Goal: Task Accomplishment & Management: Use online tool/utility

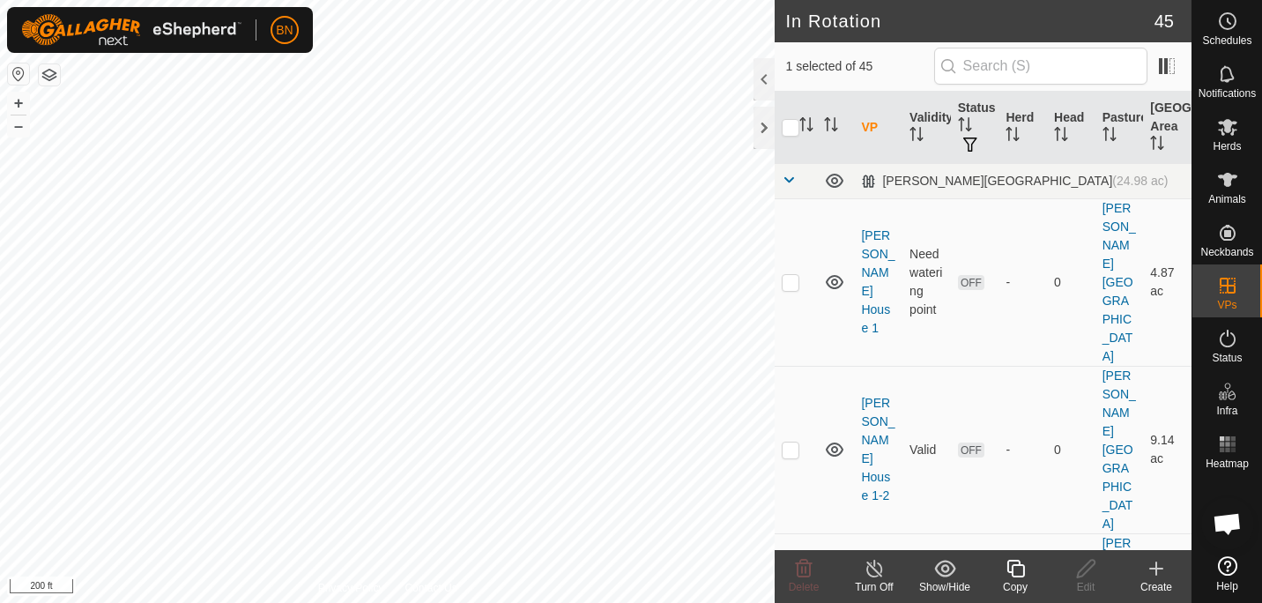
checkbox input "false"
checkbox input "true"
checkbox input "false"
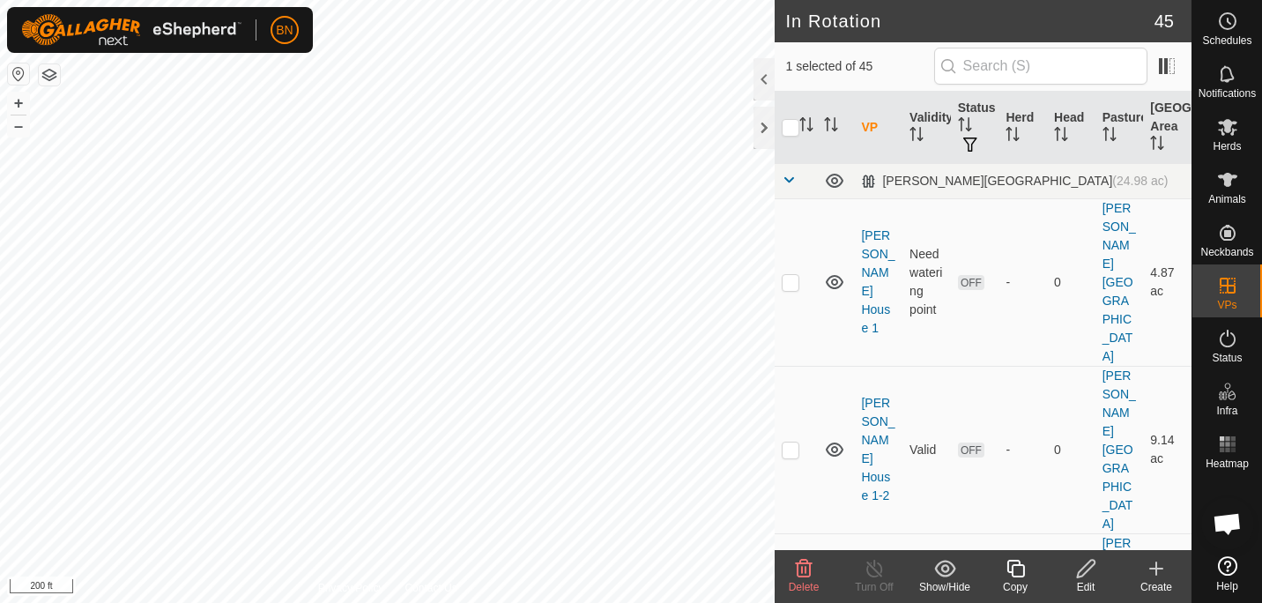
checkbox input "true"
checkbox input "false"
checkbox input "true"
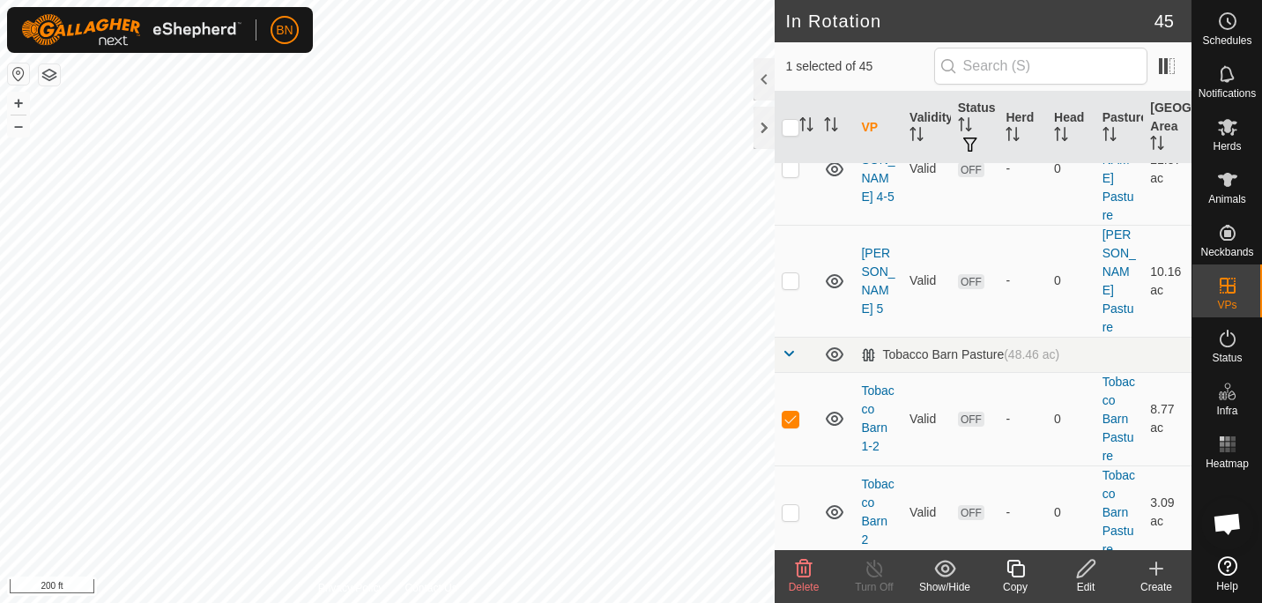
scroll to position [3457, 0]
click at [1236, 135] on icon at bounding box center [1227, 126] width 21 height 21
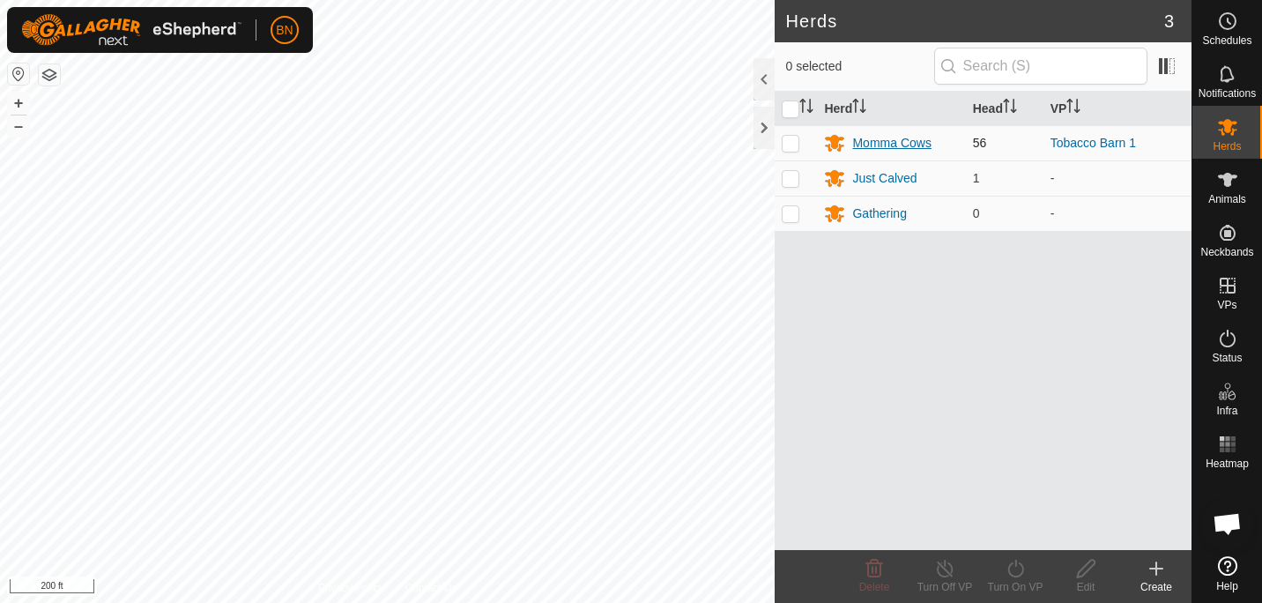
click at [903, 146] on div "Momma Cows" at bounding box center [891, 143] width 78 height 19
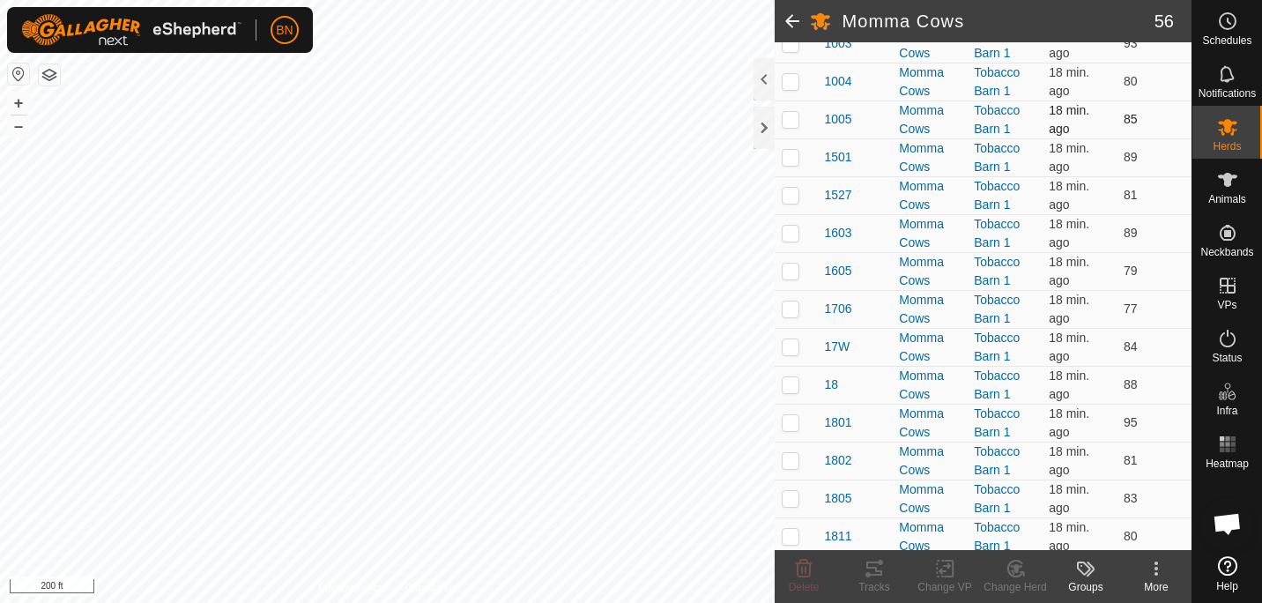
scroll to position [315, 0]
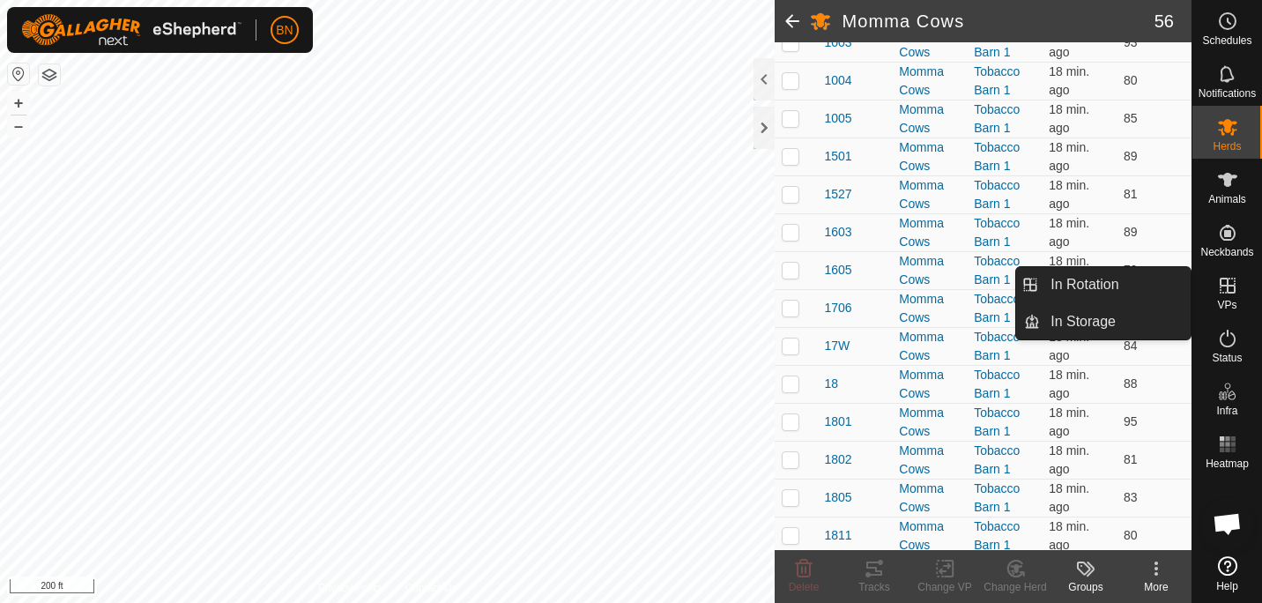
click at [1233, 289] on icon at bounding box center [1228, 286] width 16 height 16
click at [1147, 284] on link "In Rotation" at bounding box center [1115, 284] width 151 height 35
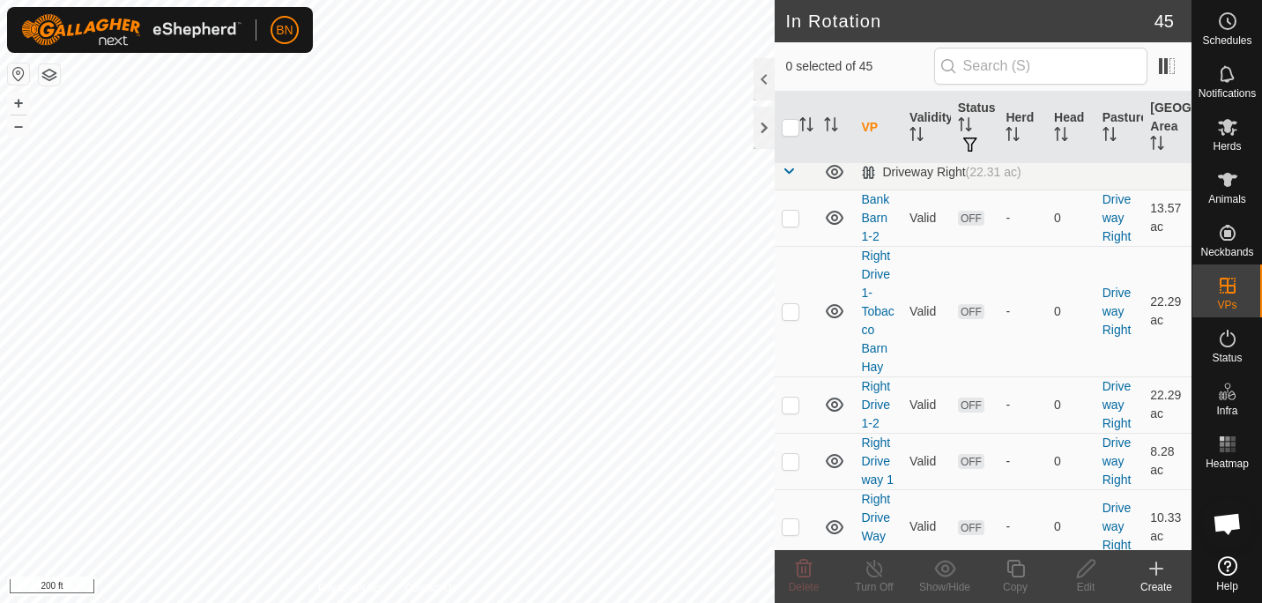
scroll to position [1549, 0]
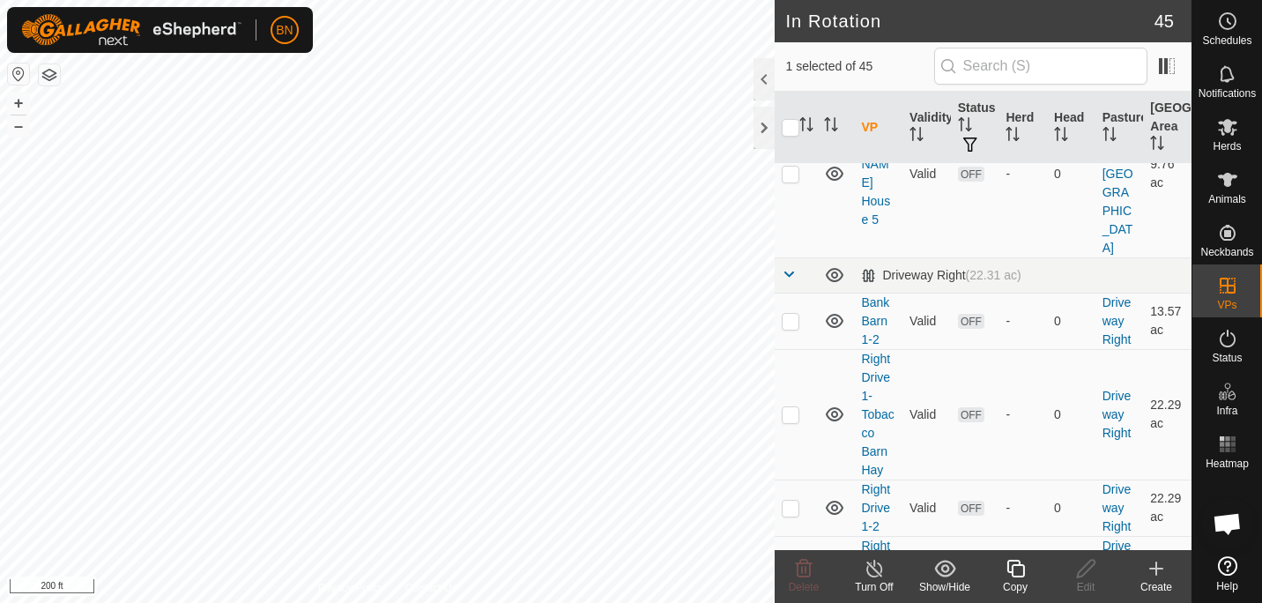
scroll to position [1449, 0]
checkbox input "false"
checkbox input "true"
checkbox input "false"
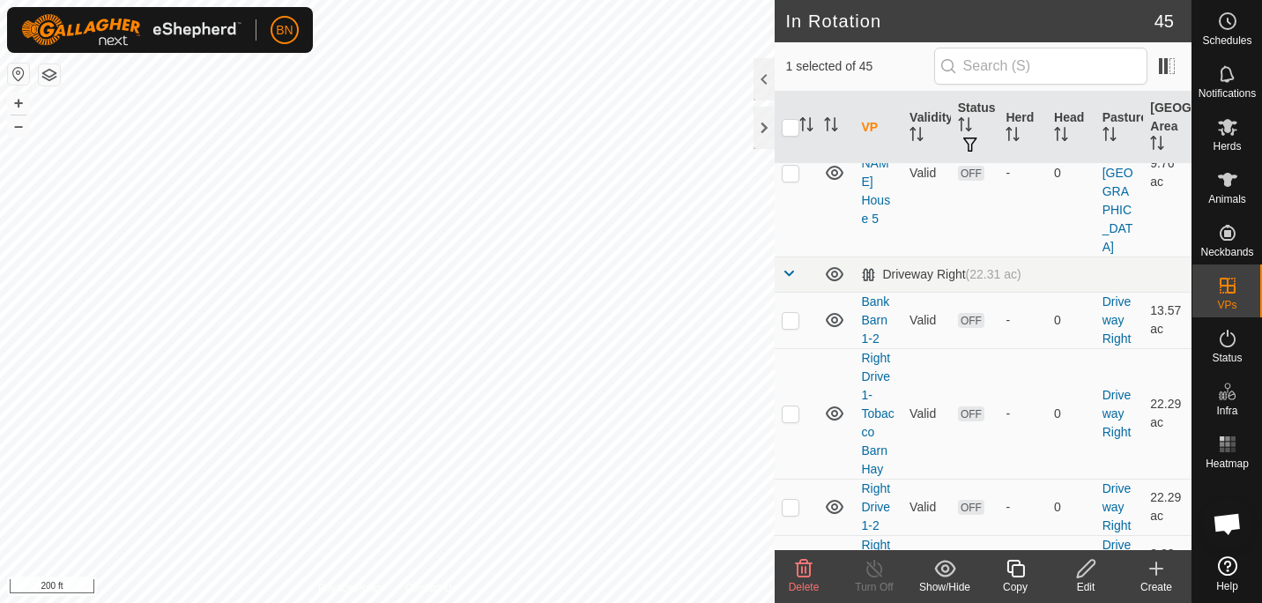
checkbox input "false"
checkbox input "true"
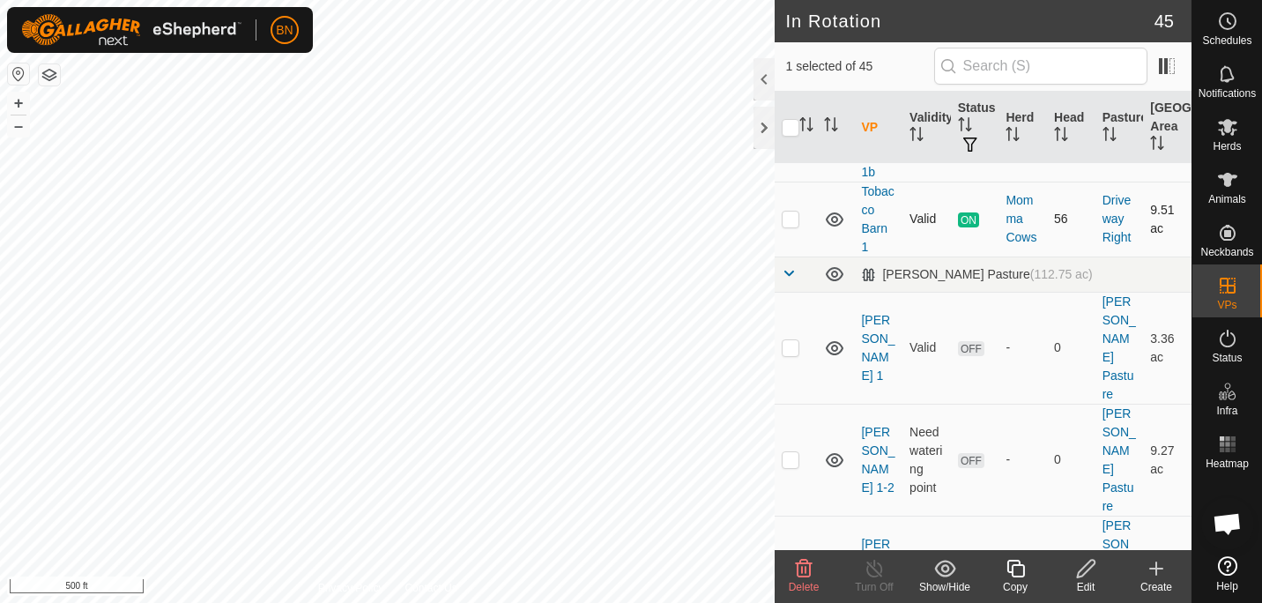
scroll to position [2441, 0]
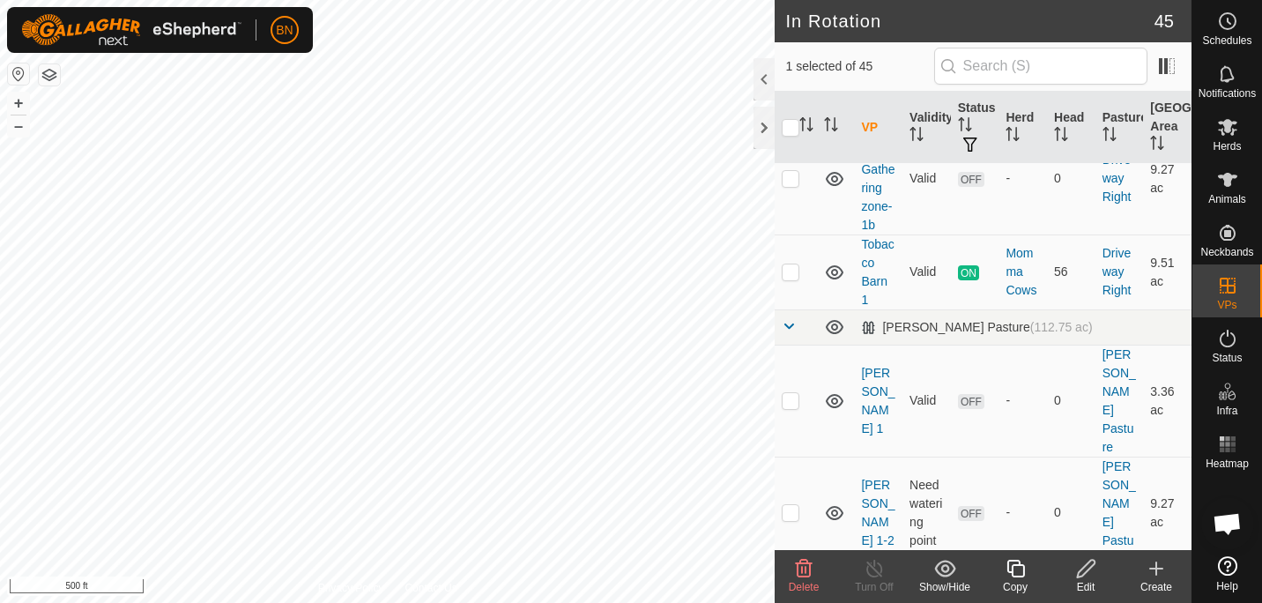
checkbox input "true"
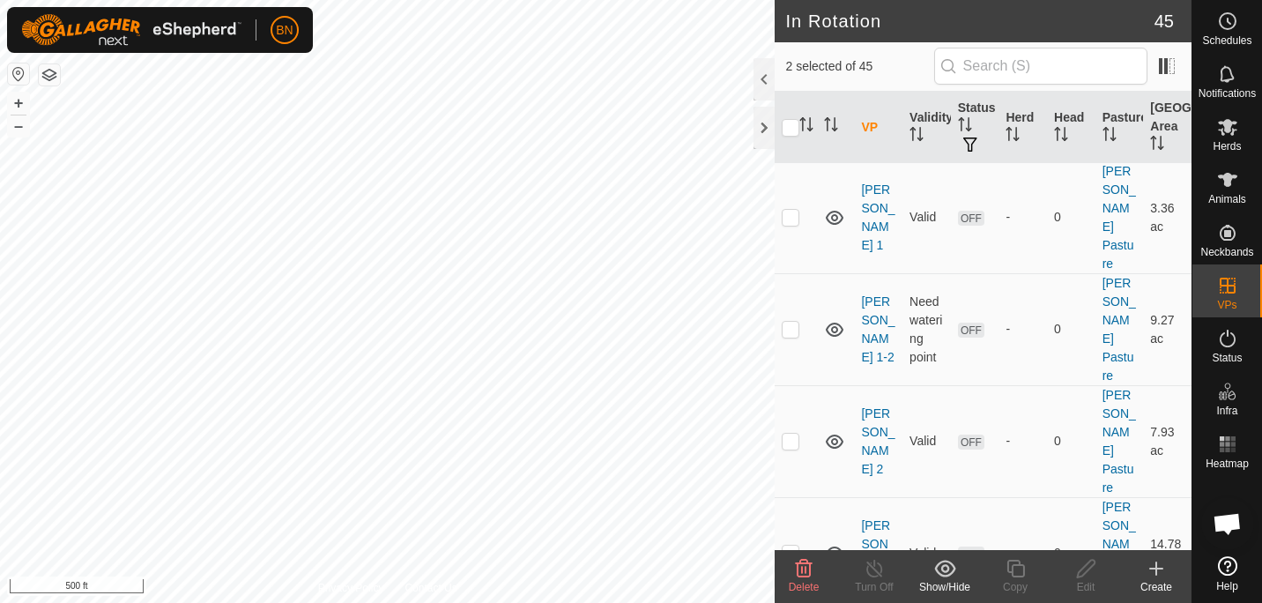
scroll to position [2628, 0]
checkbox input "false"
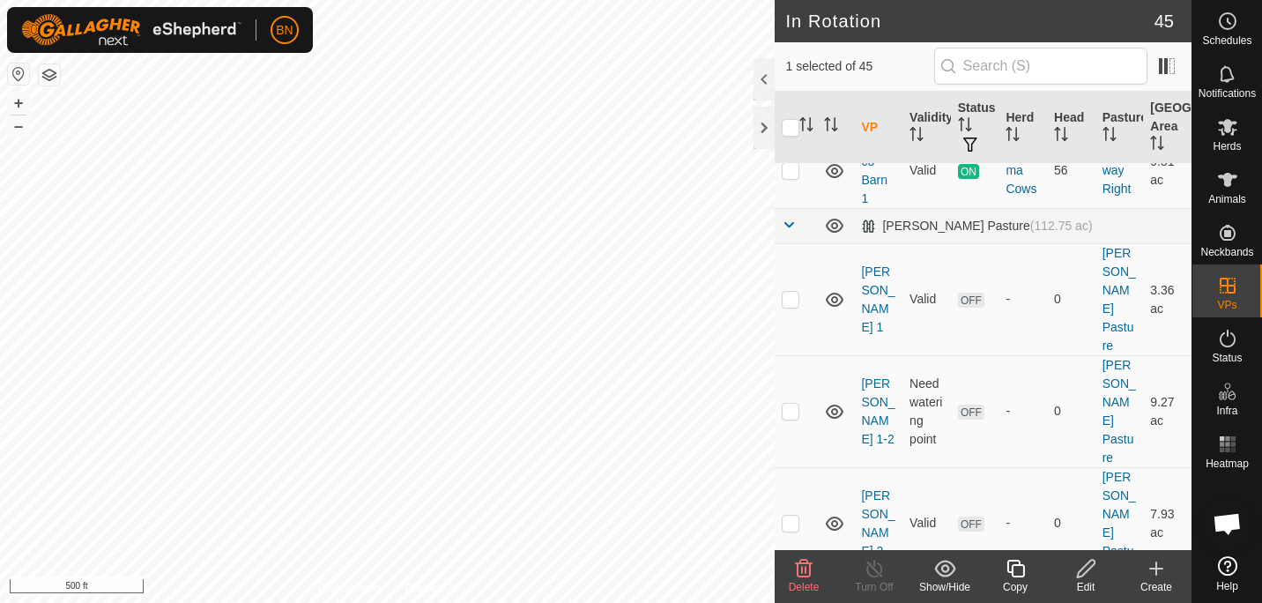
scroll to position [2546, 0]
checkbox input "true"
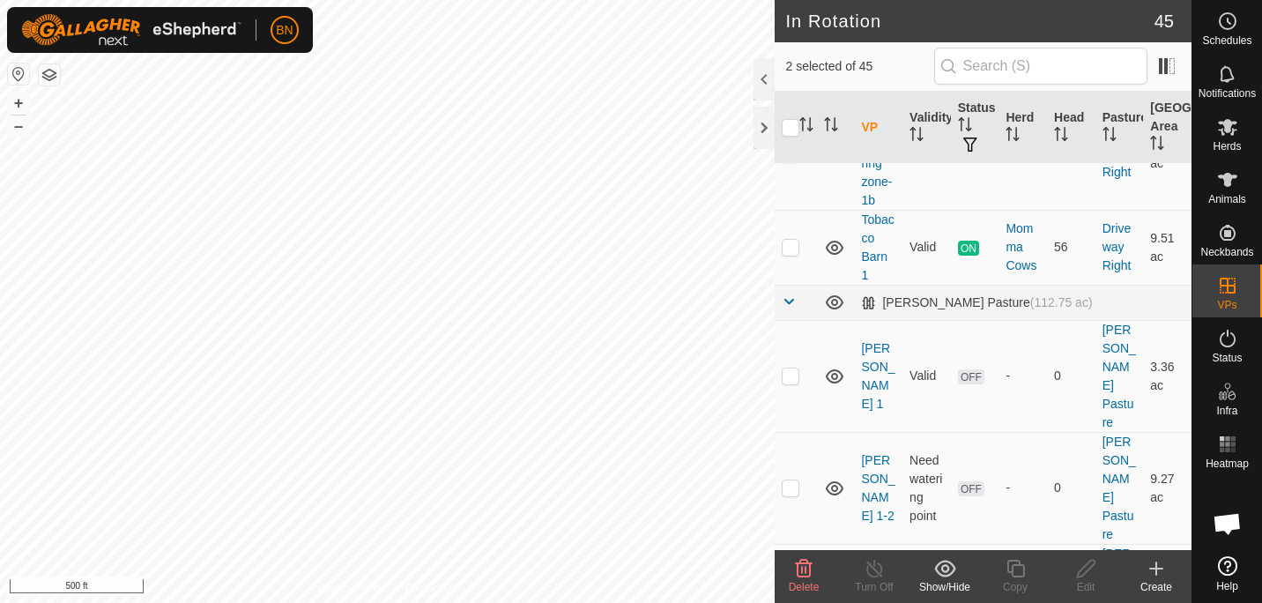
scroll to position [2456, 0]
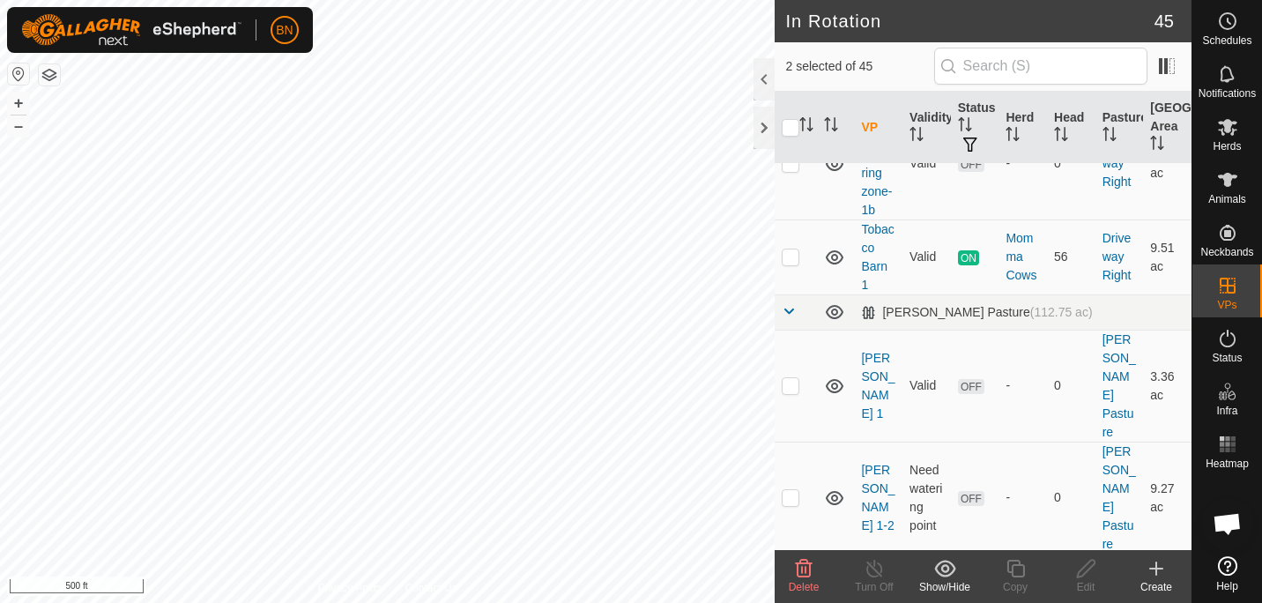
checkbox input "false"
checkbox input "true"
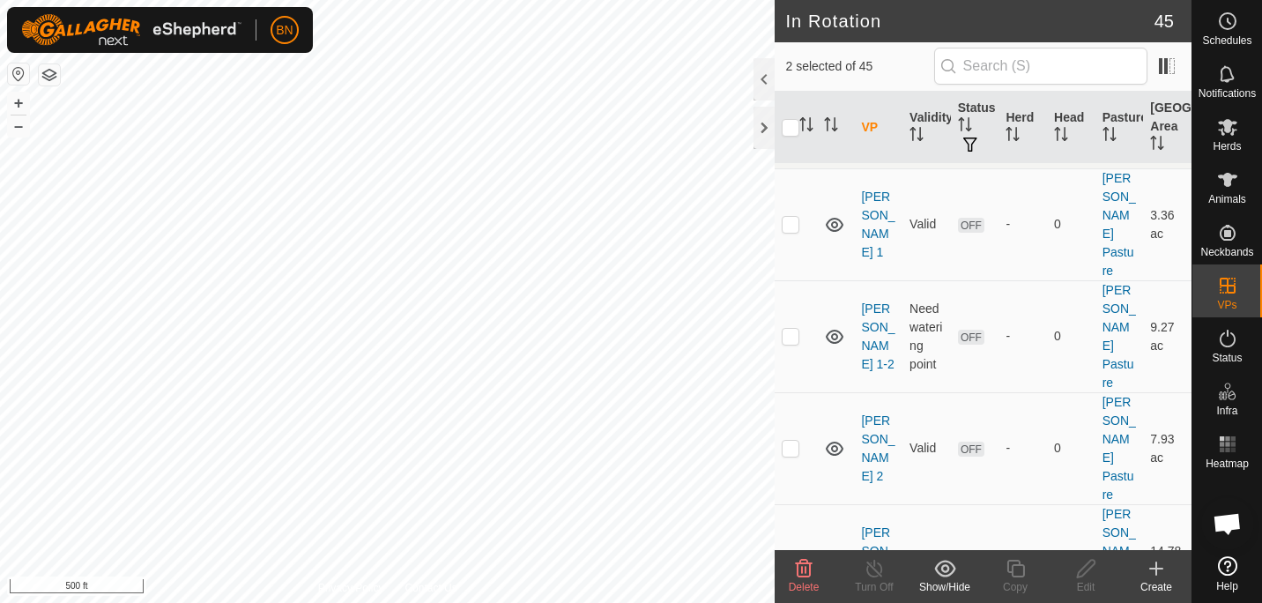
scroll to position [2618, 0]
click at [799, 564] on icon at bounding box center [804, 569] width 17 height 18
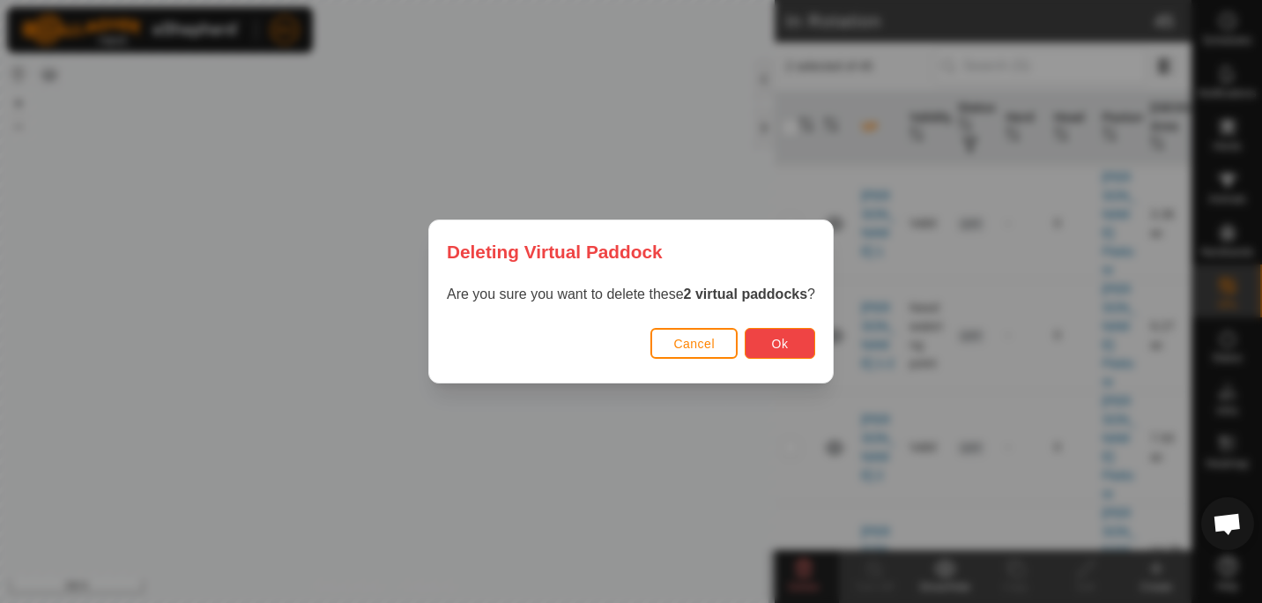
click at [764, 340] on button "Ok" at bounding box center [780, 343] width 71 height 31
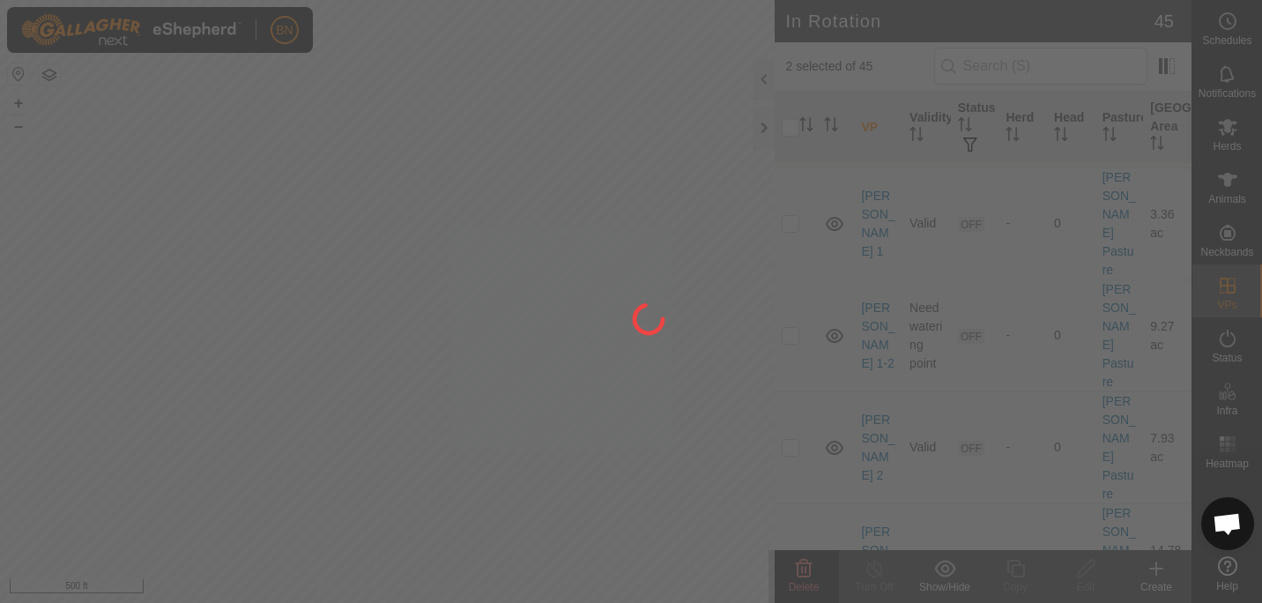
checkbox input "false"
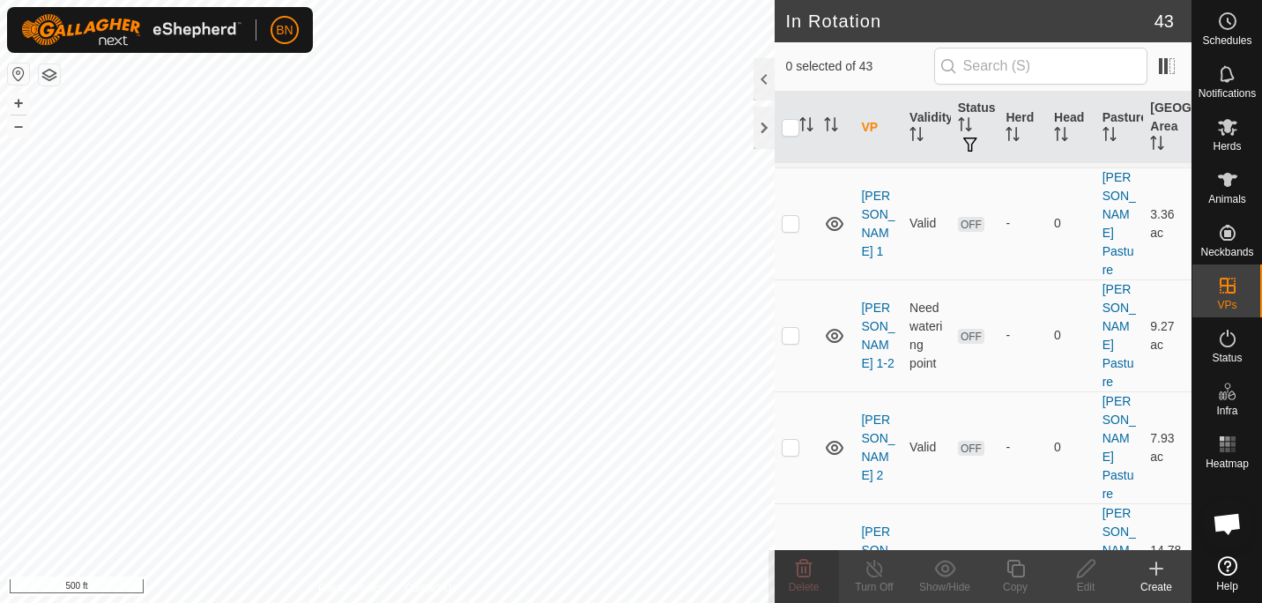
checkbox input "true"
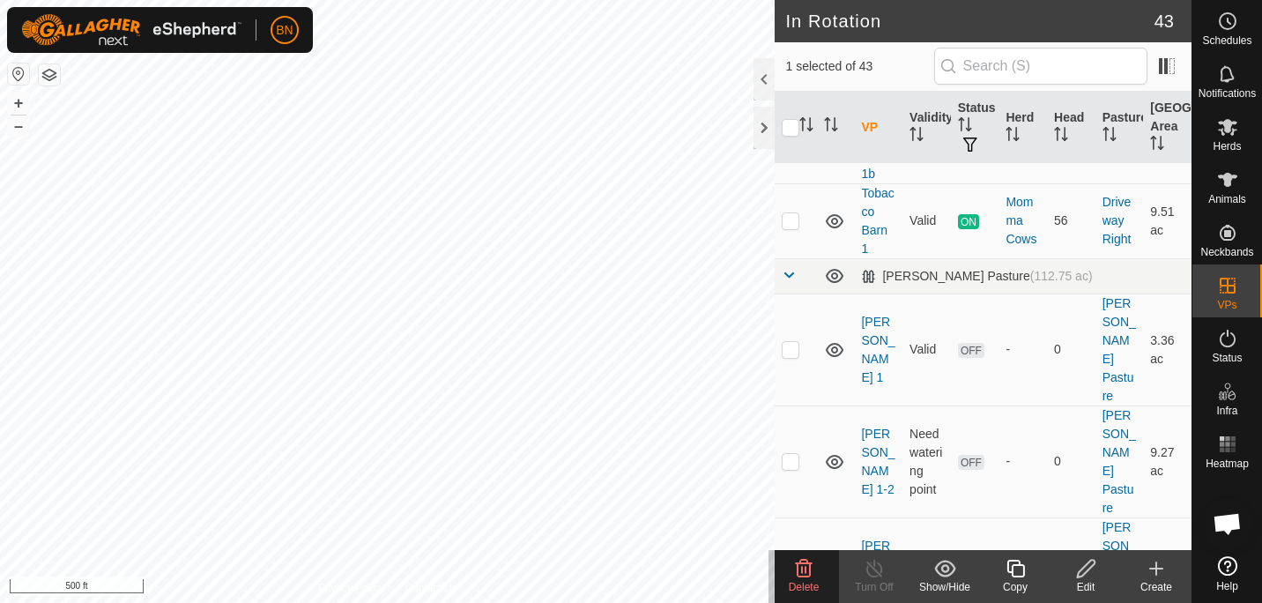
scroll to position [2474, 0]
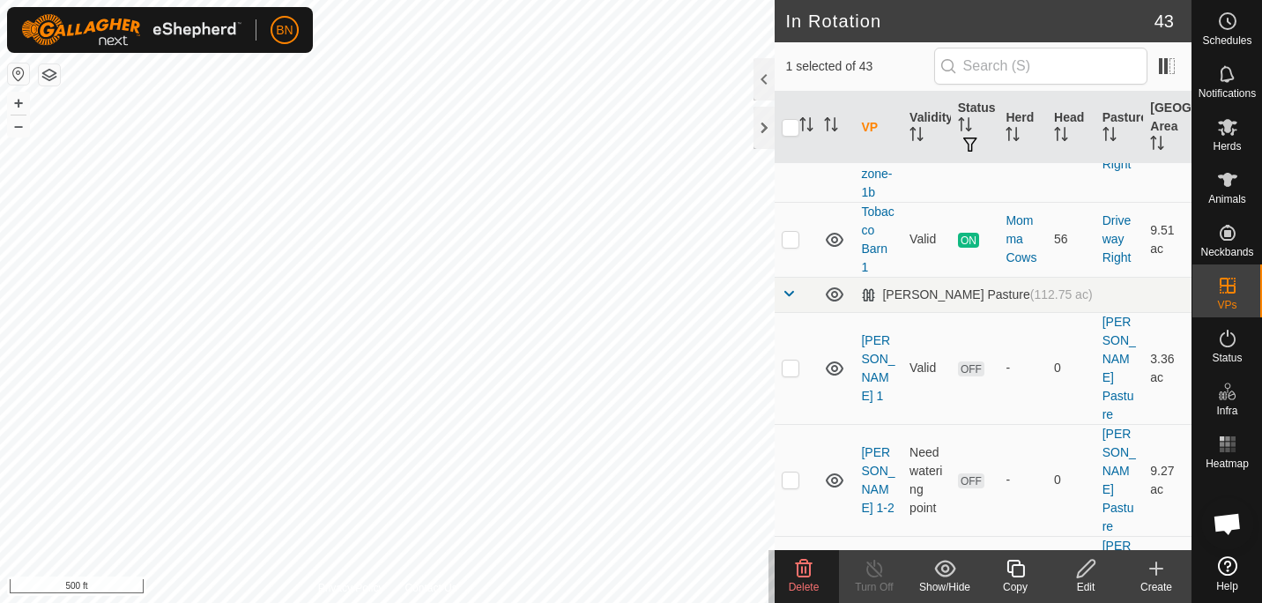
checkbox input "true"
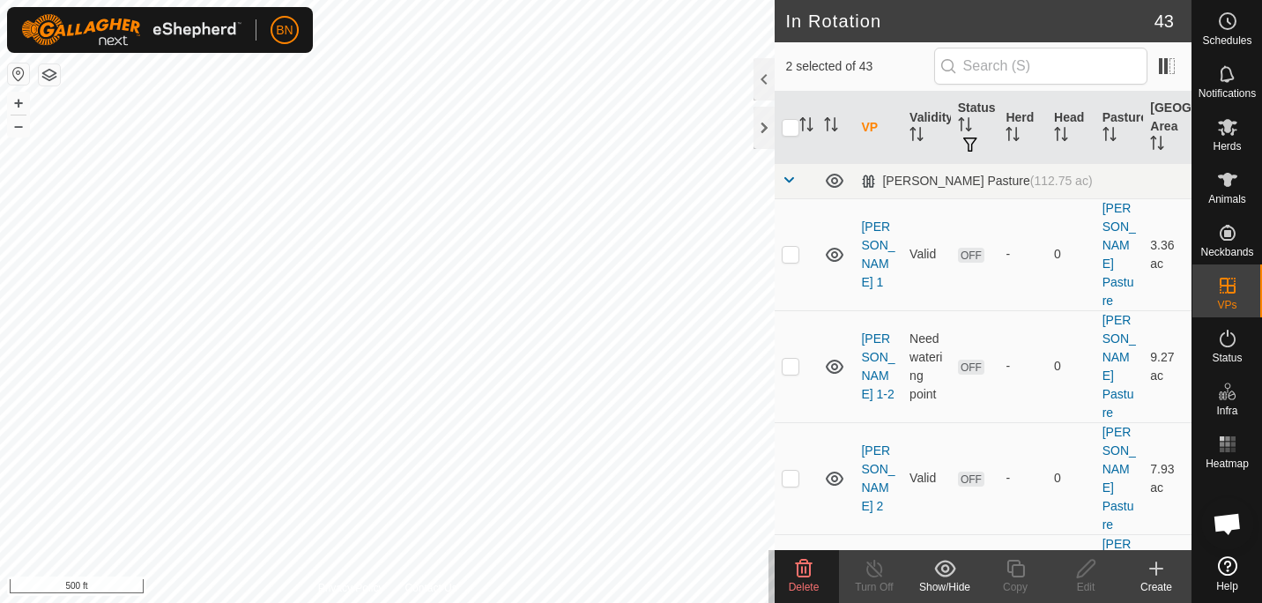
scroll to position [2588, 0]
checkbox input "false"
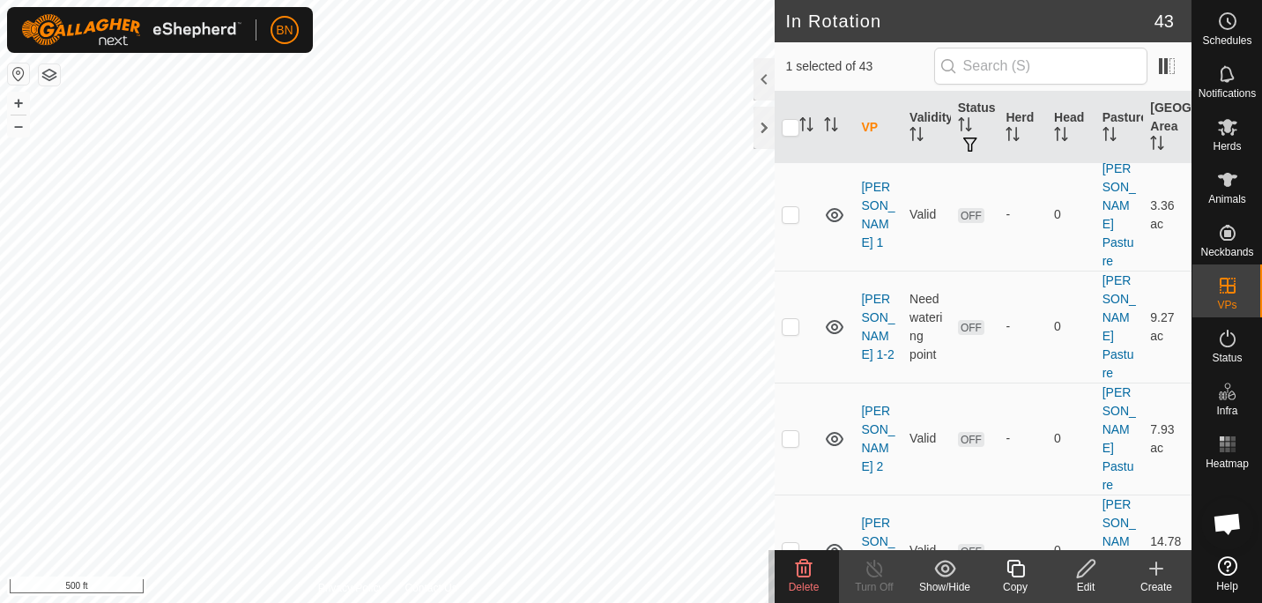
scroll to position [2628, 0]
click at [805, 573] on icon at bounding box center [804, 569] width 17 height 18
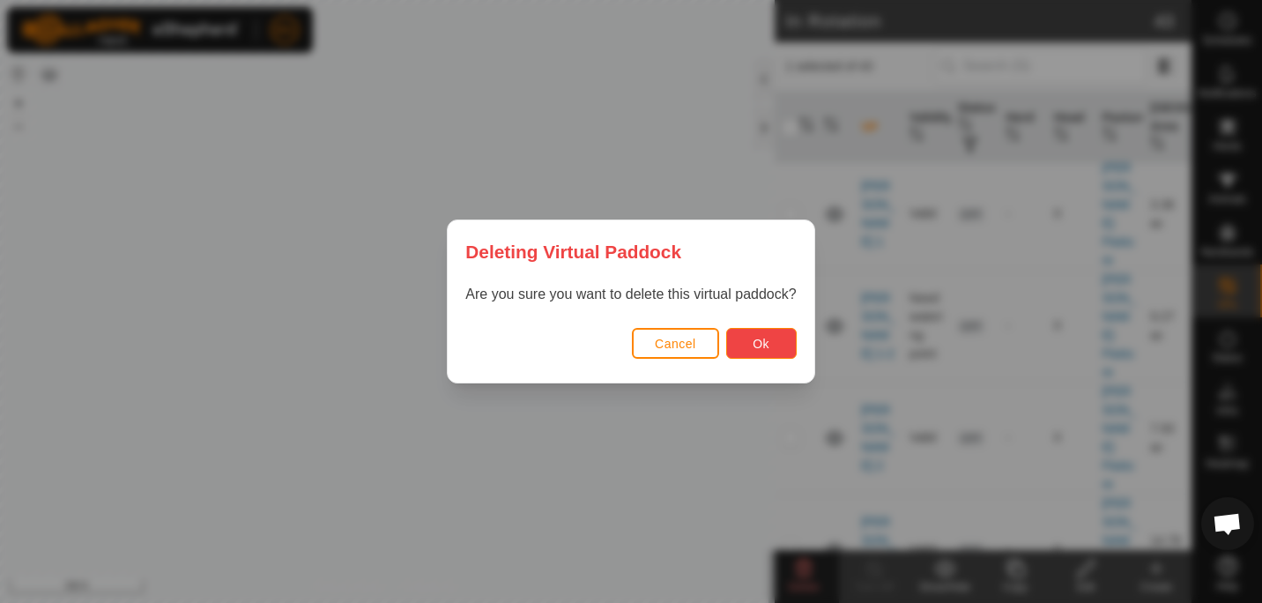
click at [769, 343] on button "Ok" at bounding box center [761, 343] width 71 height 31
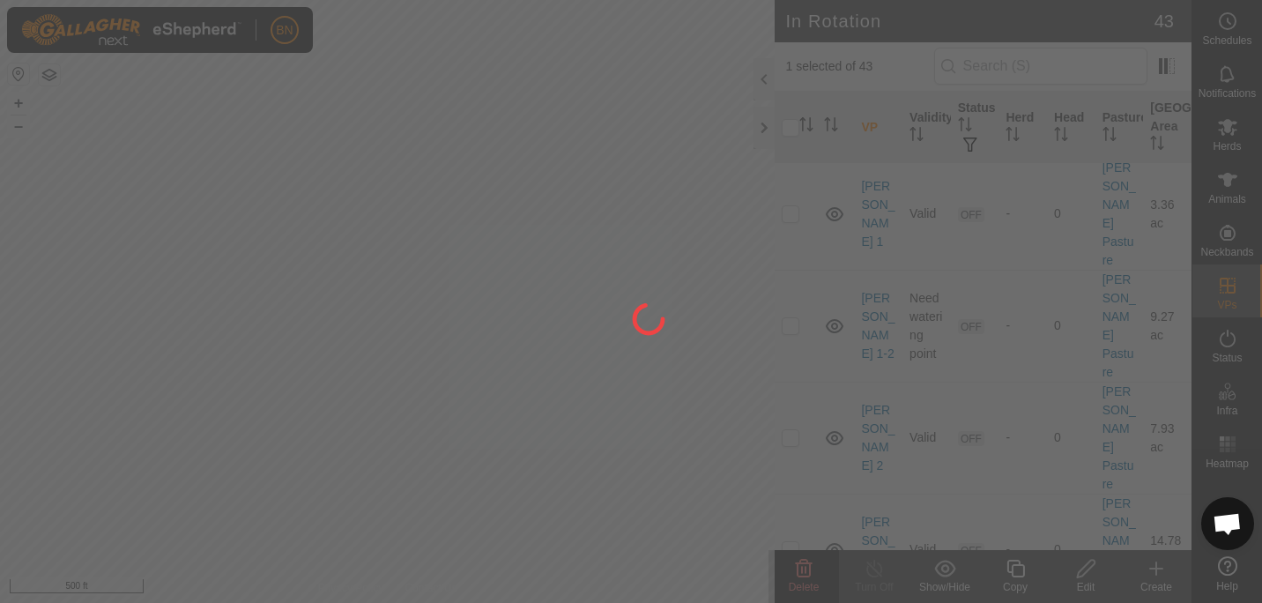
checkbox input "false"
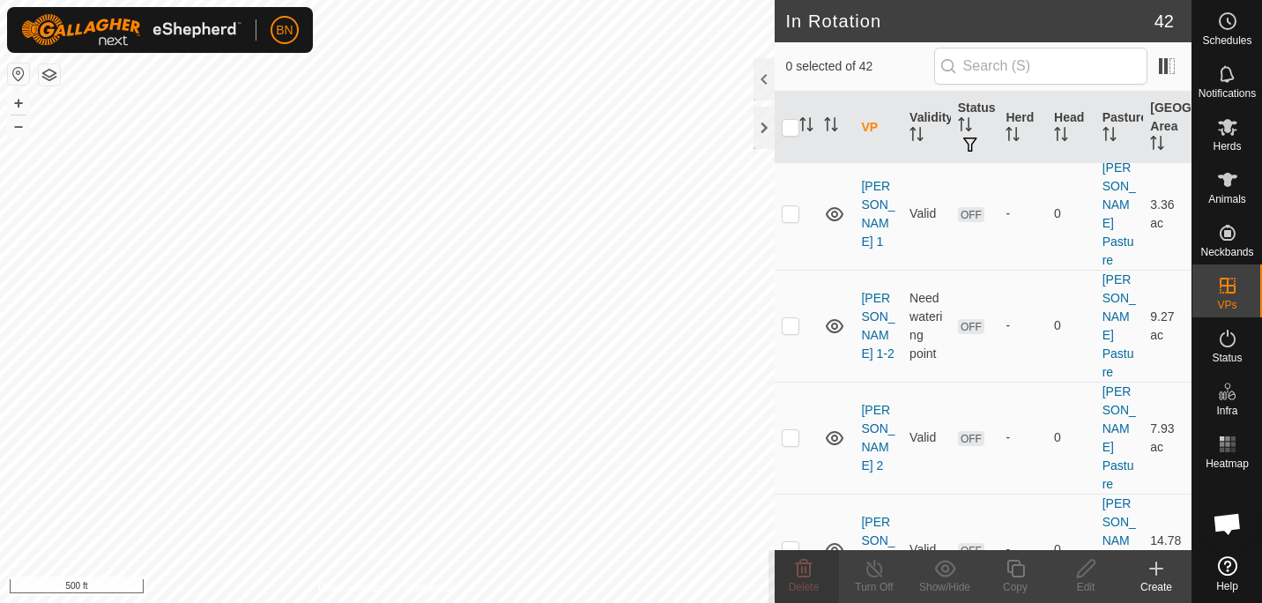
click at [205, 130] on div "BN Schedules Notifications Herds Animals Neckbands VPs Status Infra Heatmap Hel…" at bounding box center [631, 301] width 1262 height 603
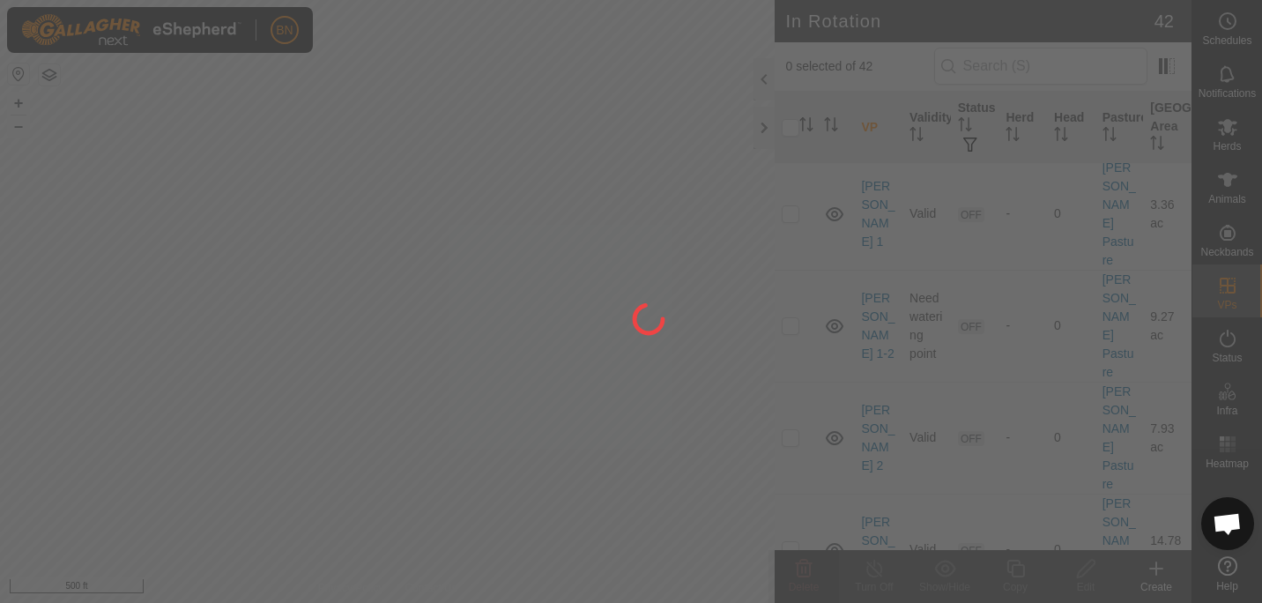
checkbox input "true"
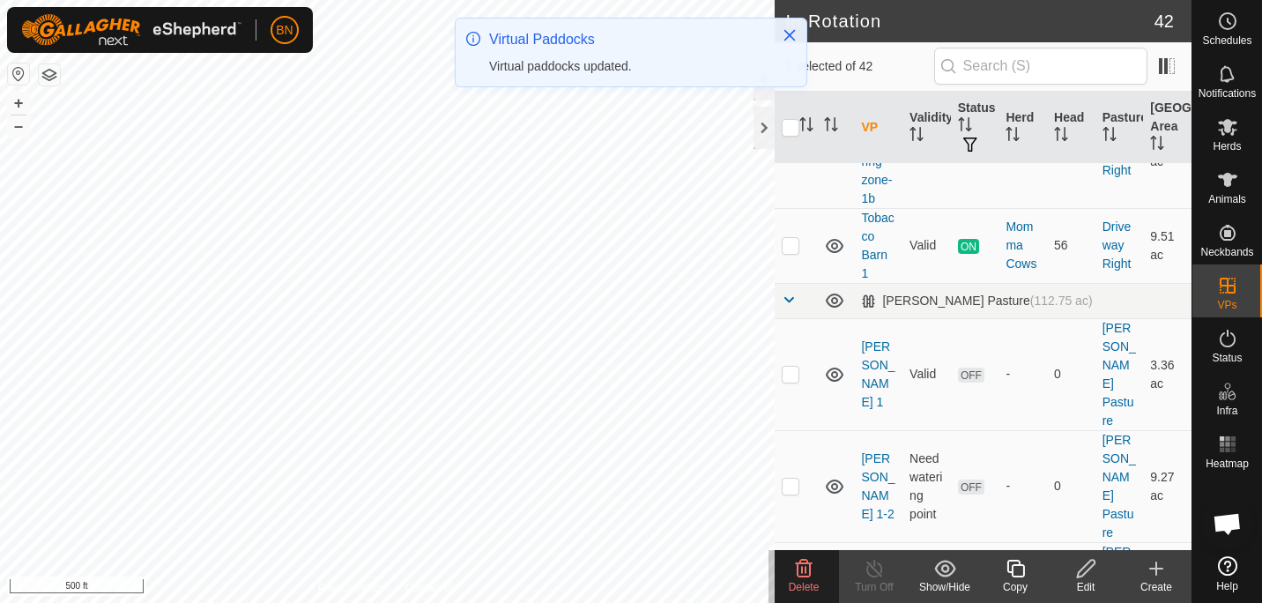
scroll to position [2463, 0]
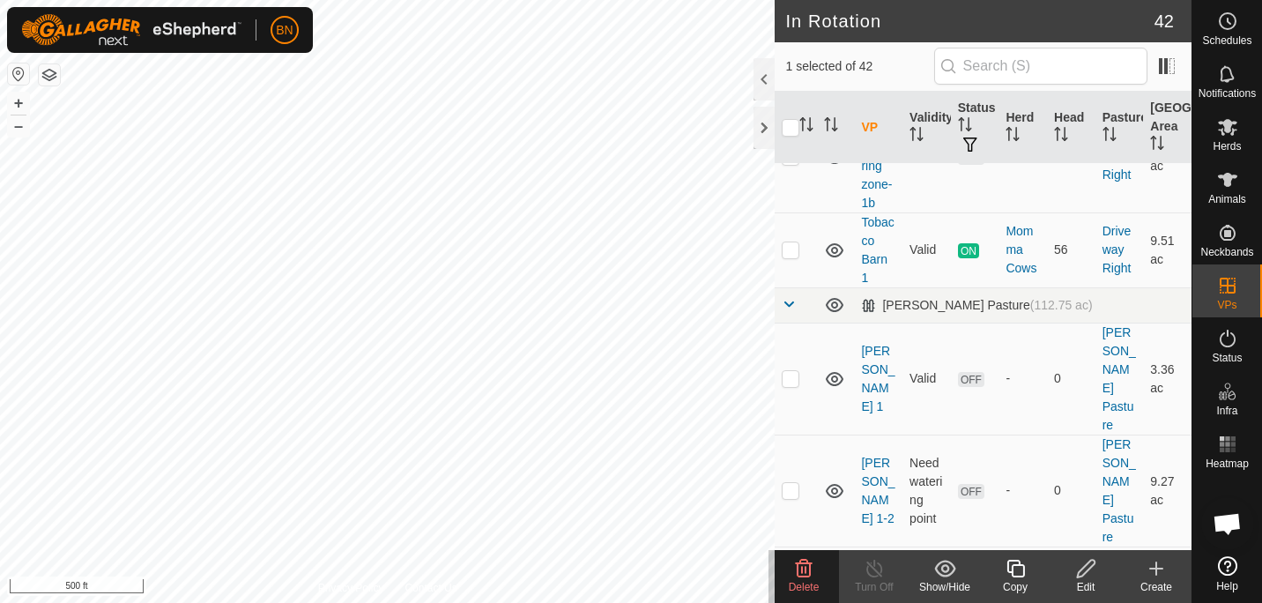
click at [803, 582] on span "Delete" at bounding box center [804, 587] width 31 height 12
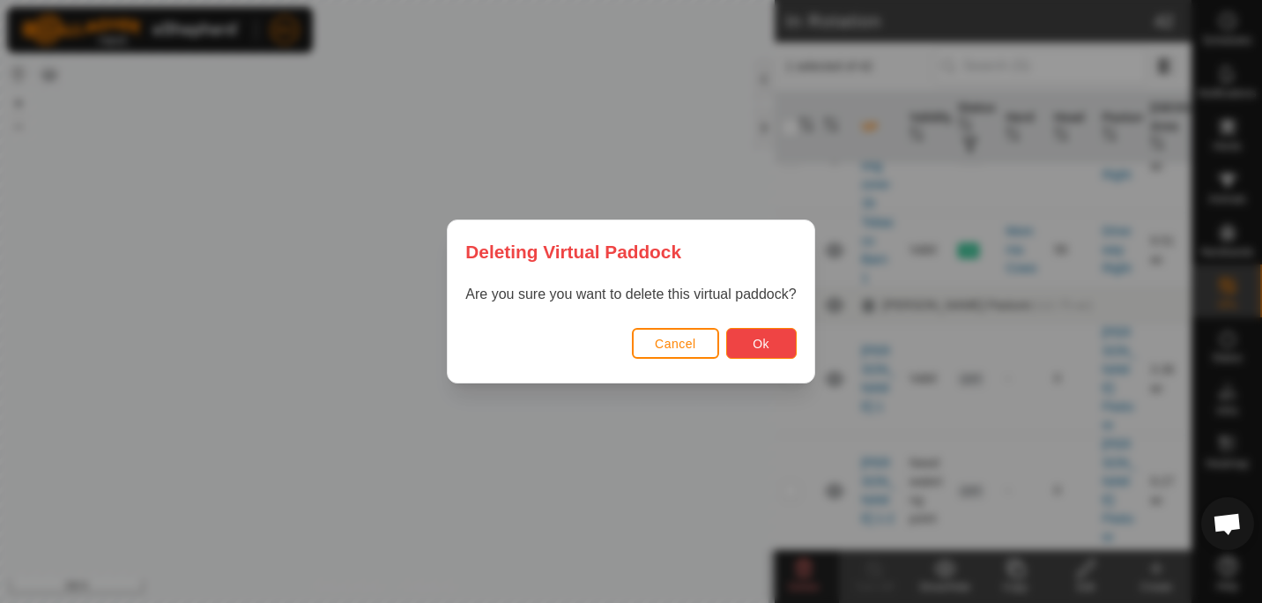
click at [771, 350] on button "Ok" at bounding box center [761, 343] width 71 height 31
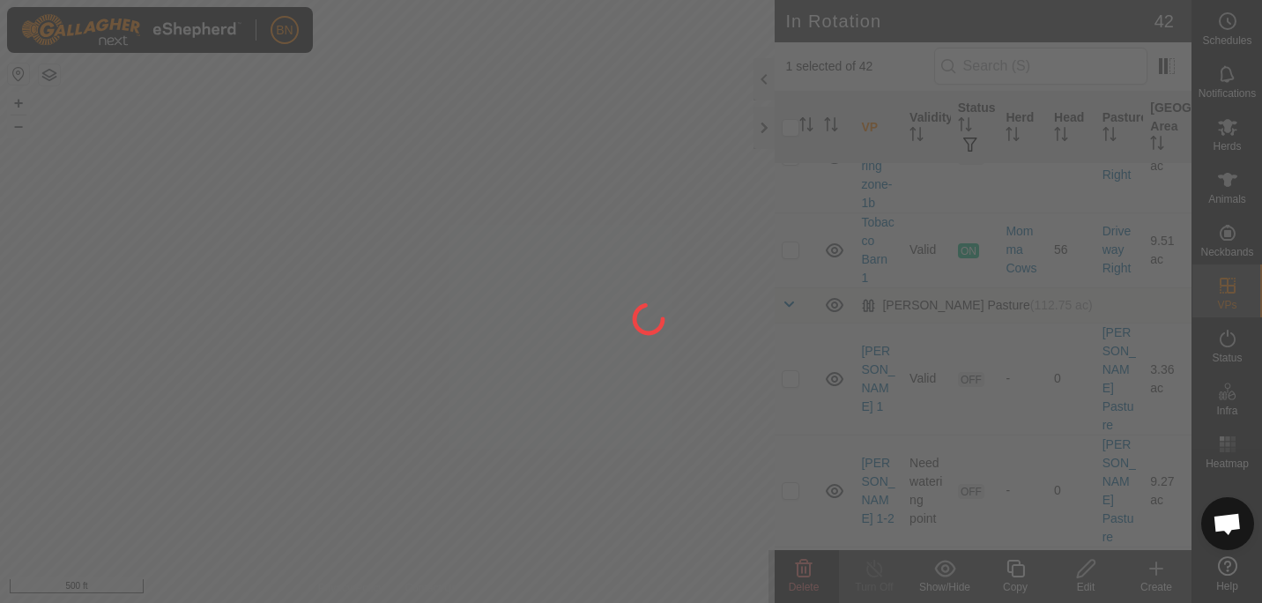
checkbox input "false"
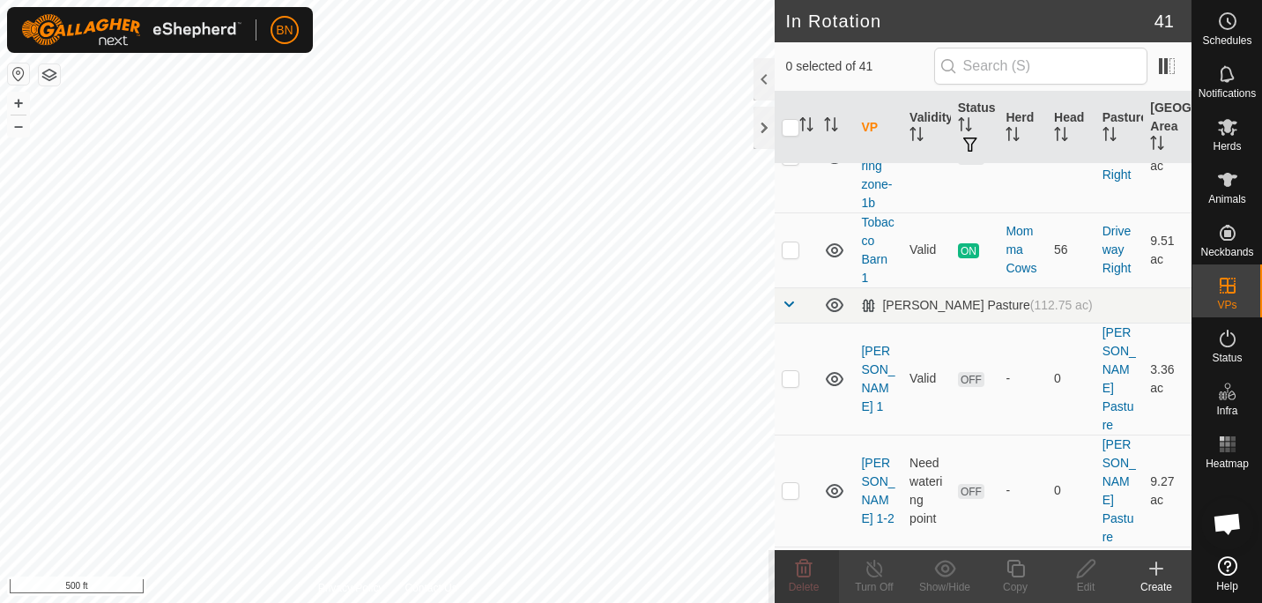
checkbox input "true"
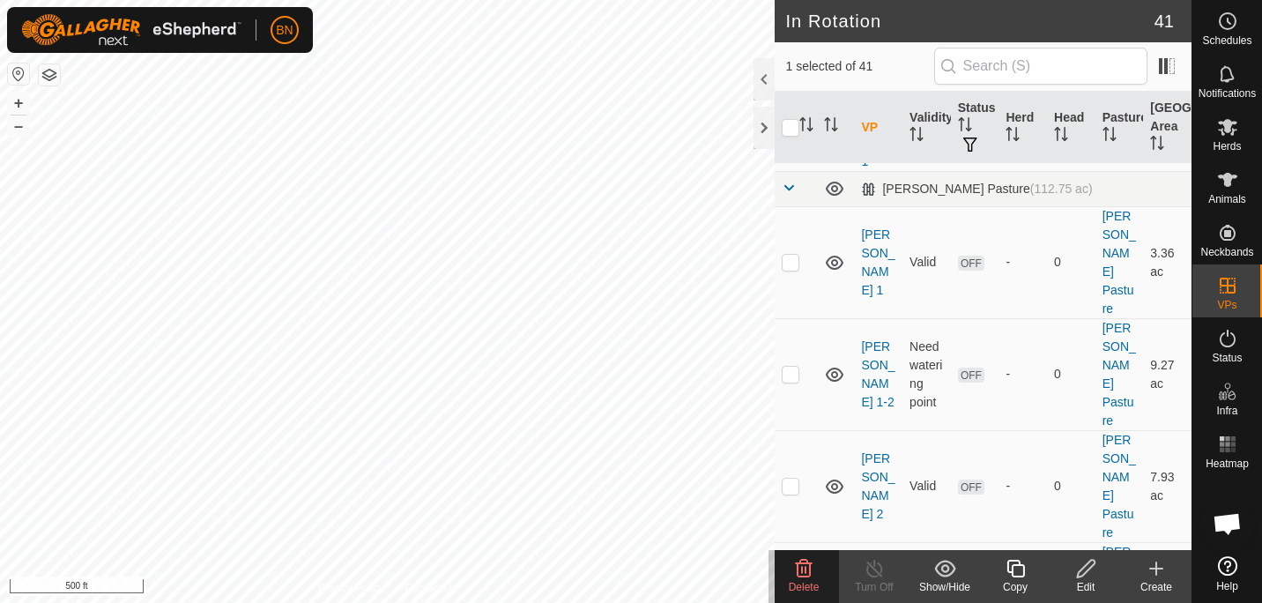
scroll to position [2580, 0]
click at [817, 562] on delete-svg-icon at bounding box center [803, 568] width 71 height 21
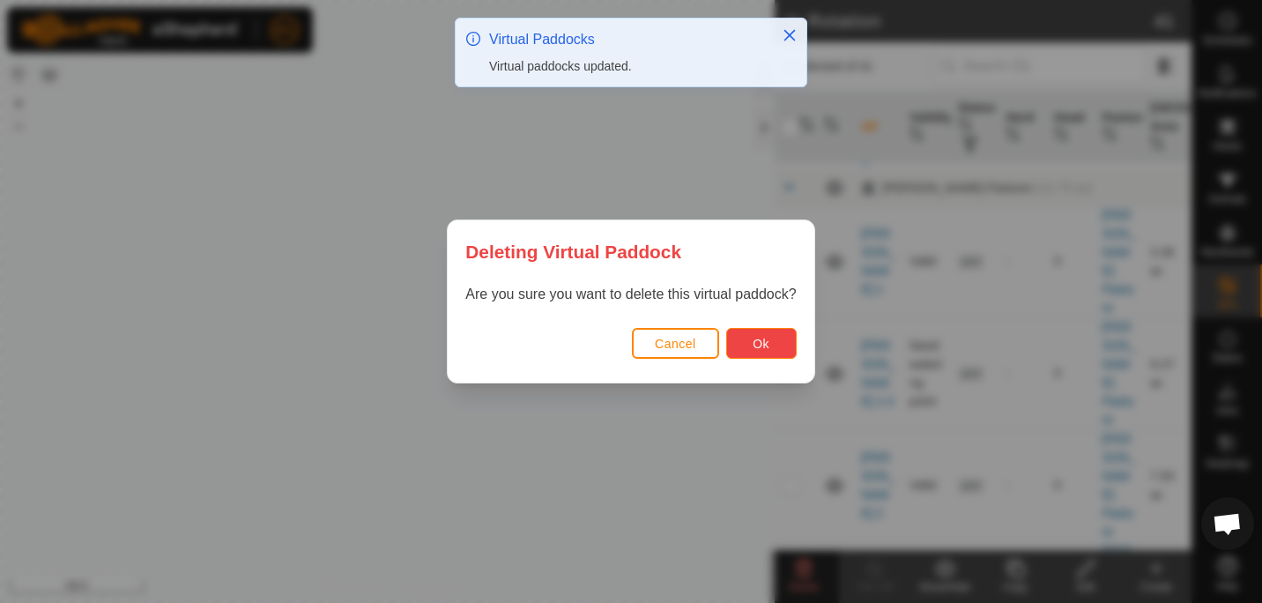
click at [778, 341] on button "Ok" at bounding box center [761, 343] width 71 height 31
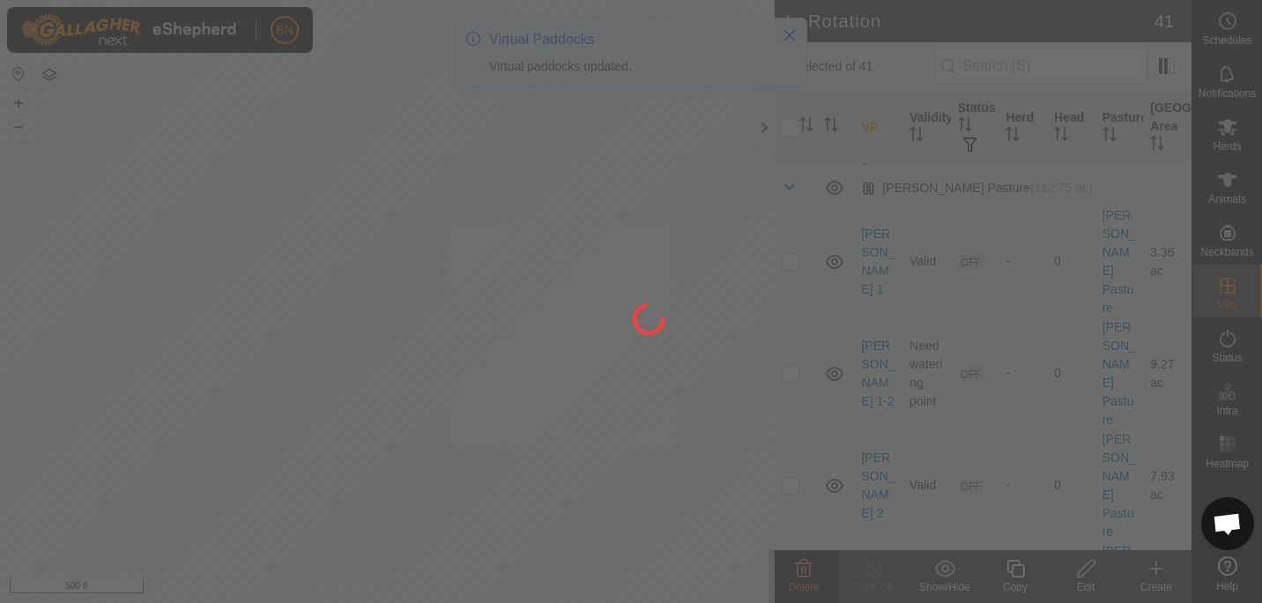
checkbox input "false"
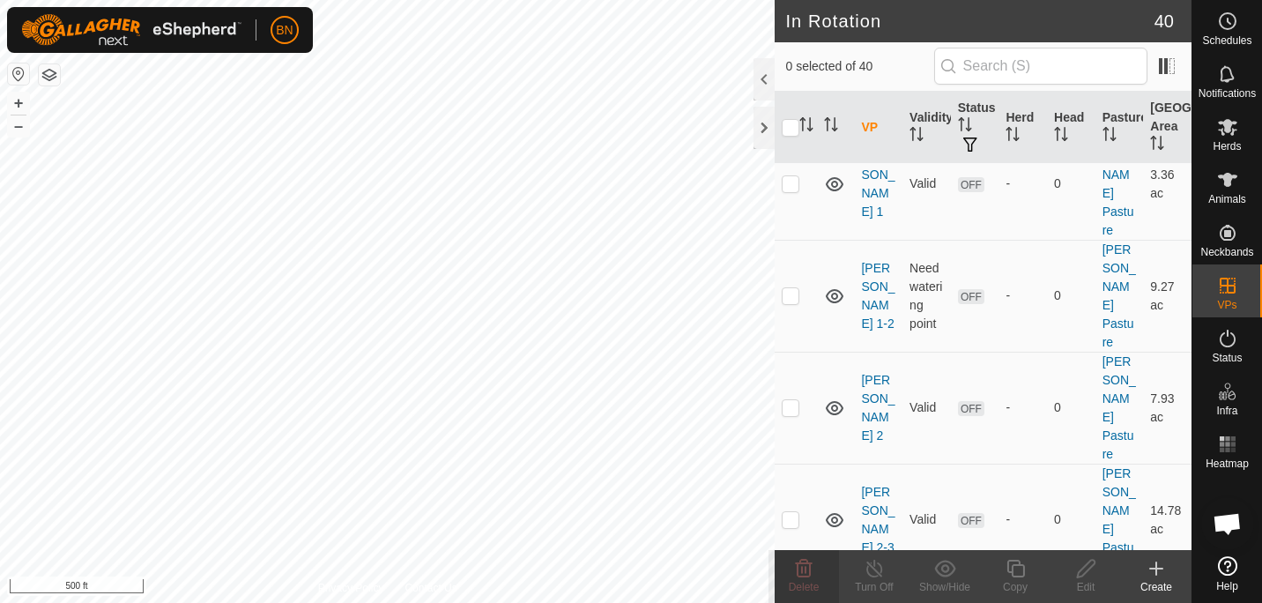
scroll to position [2659, 0]
checkbox input "true"
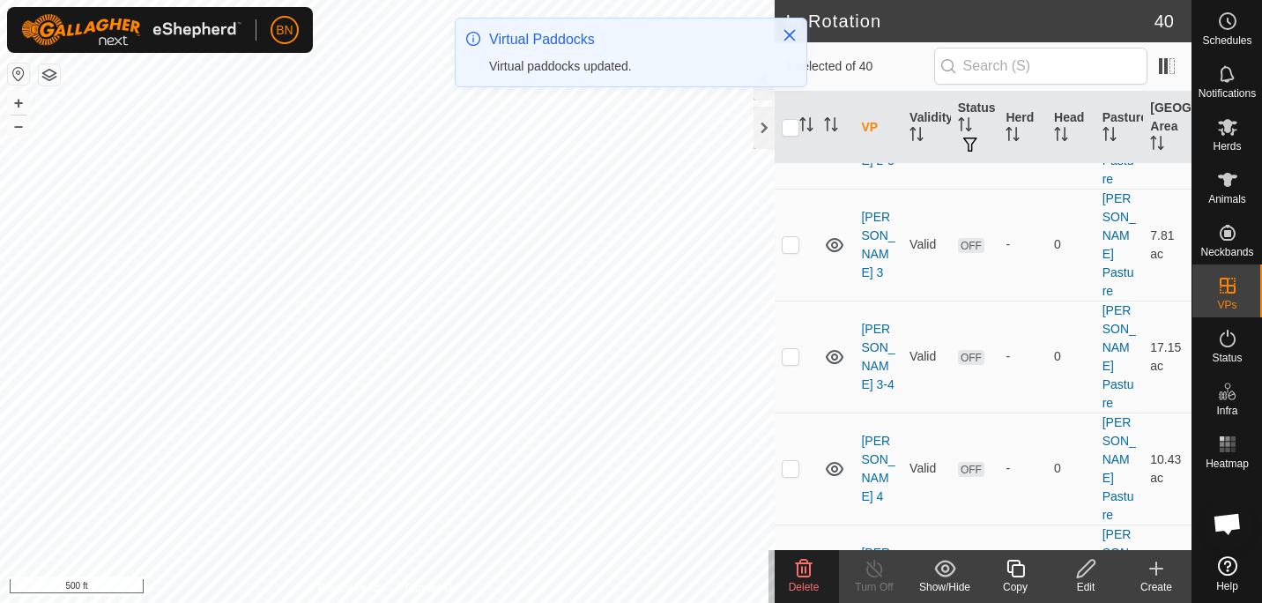
scroll to position [3065, 0]
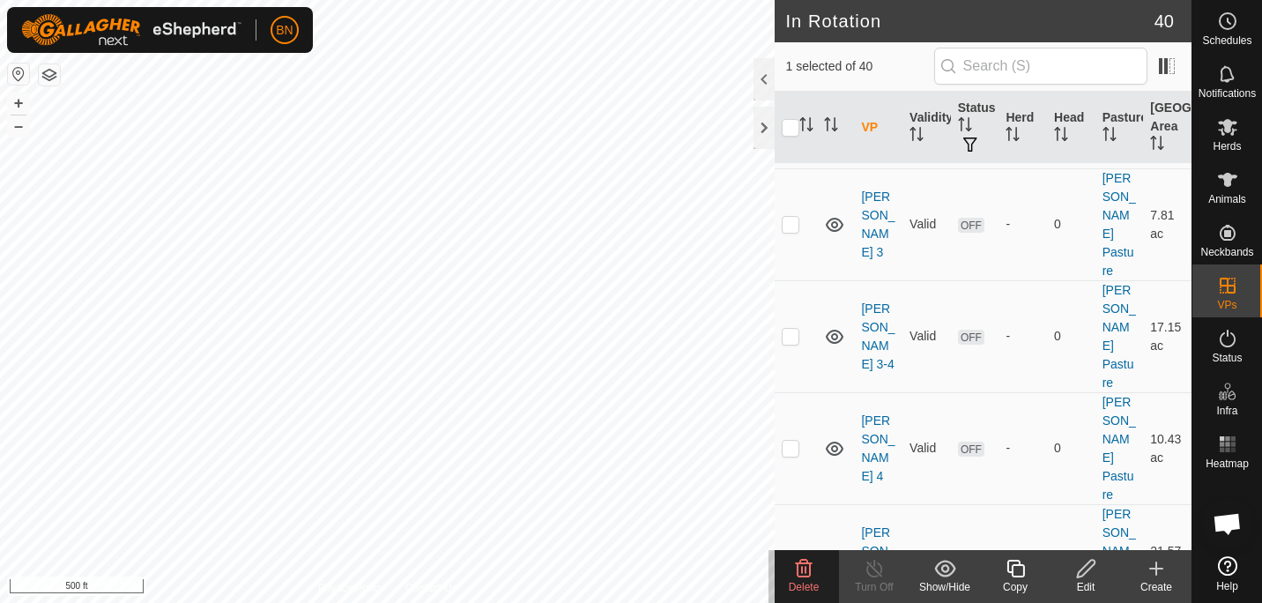
click at [800, 572] on icon at bounding box center [803, 568] width 21 height 21
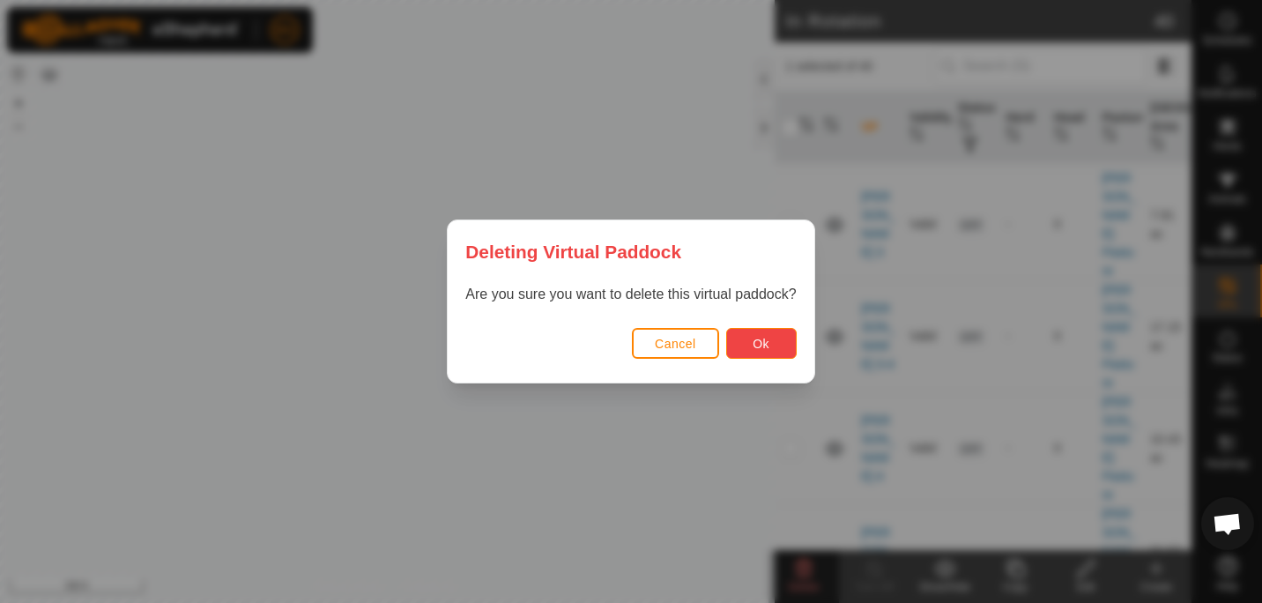
click at [777, 334] on button "Ok" at bounding box center [761, 343] width 71 height 31
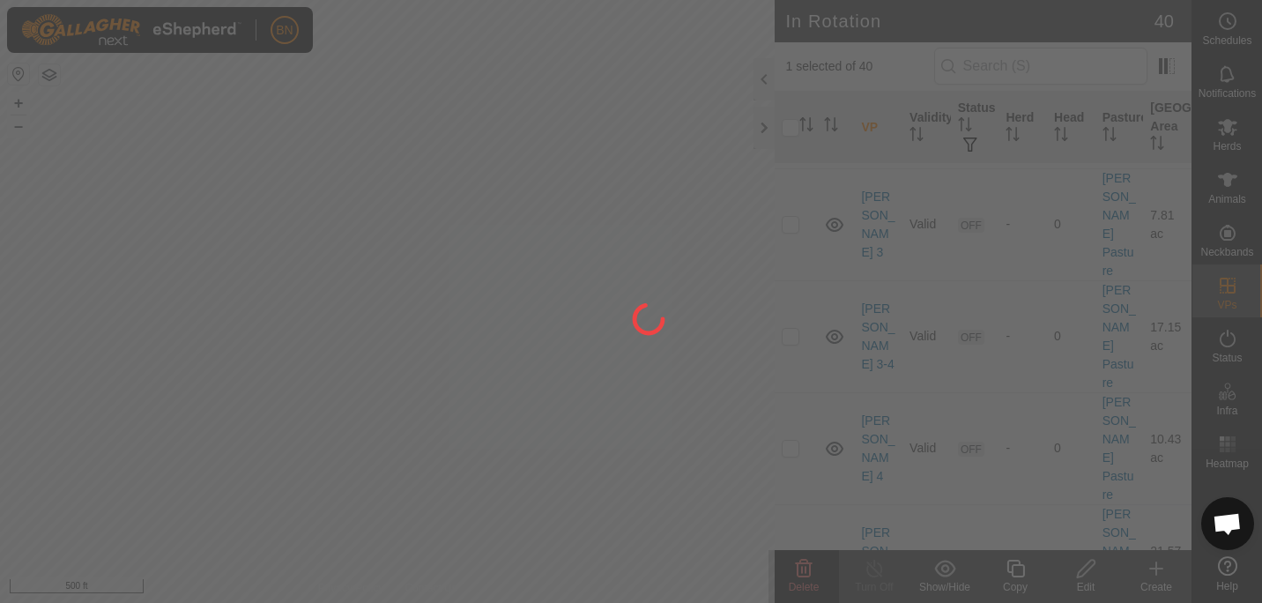
checkbox input "false"
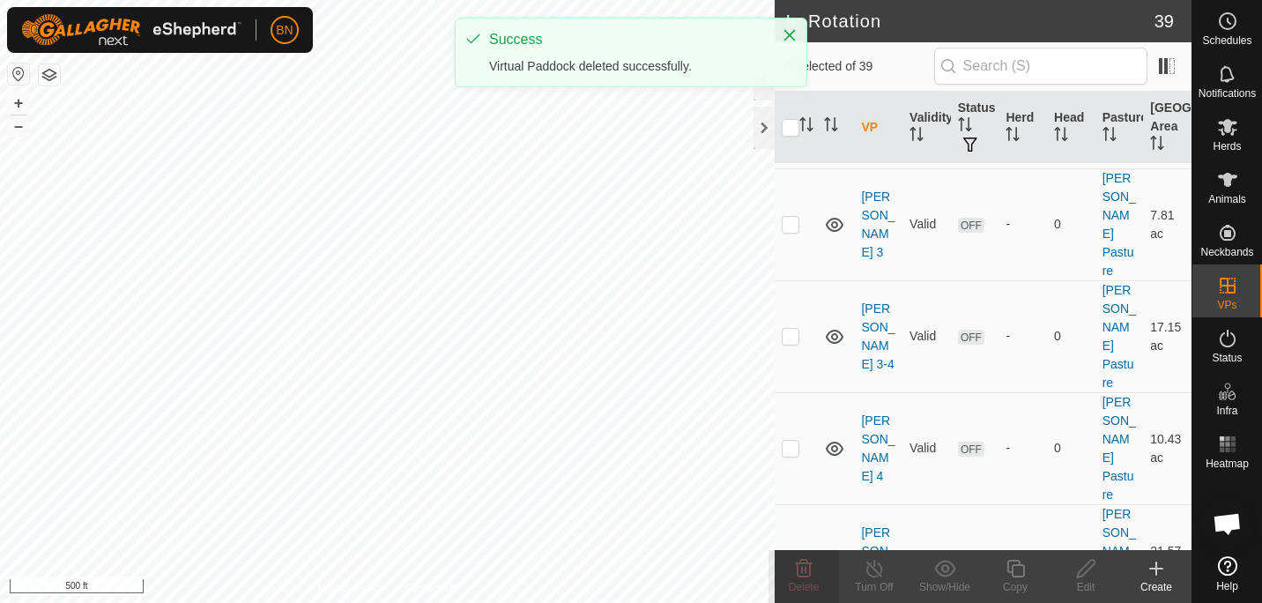
scroll to position [0, 0]
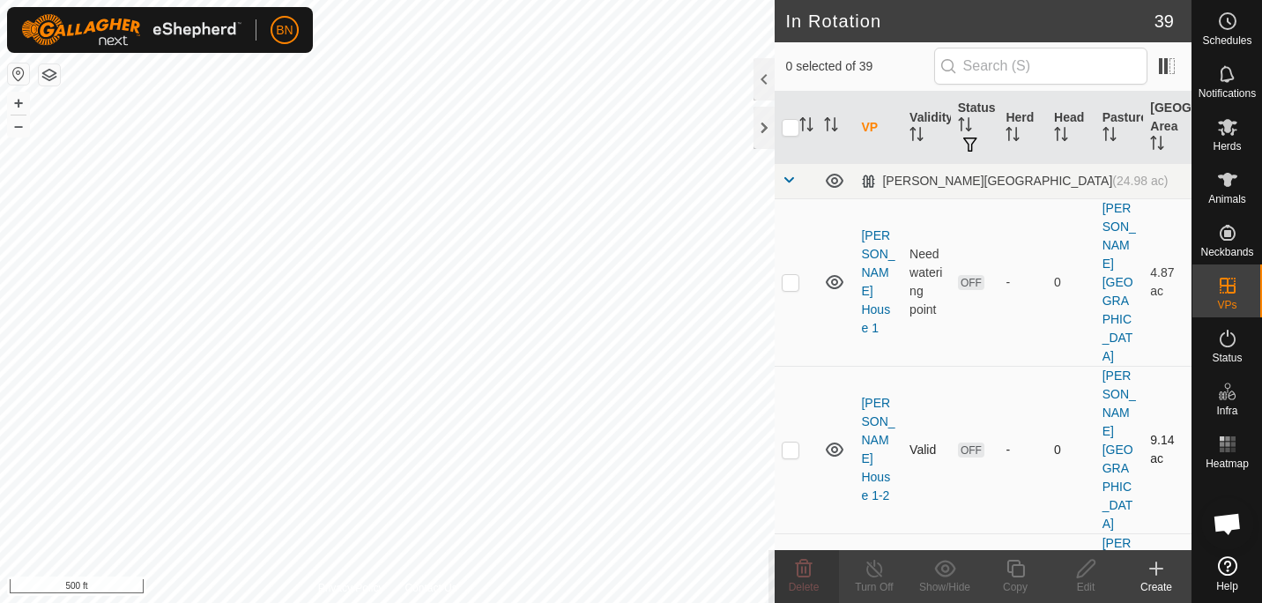
checkbox input "true"
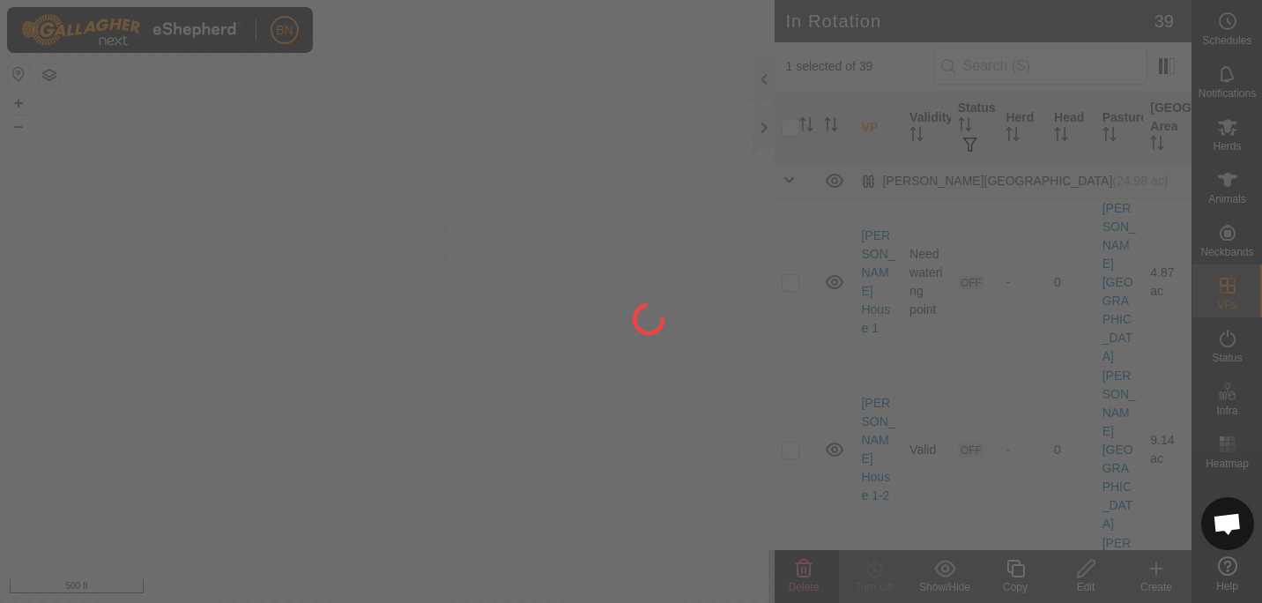
click at [427, 183] on div at bounding box center [631, 301] width 1262 height 603
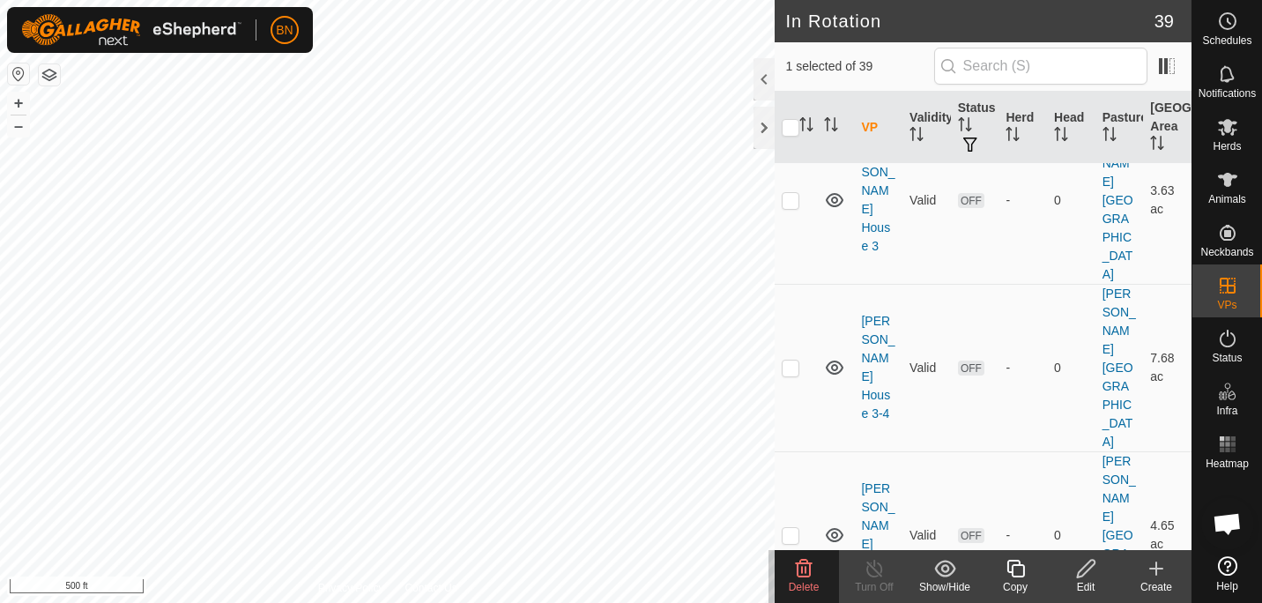
scroll to position [756, 0]
click at [1094, 568] on icon at bounding box center [1086, 568] width 22 height 21
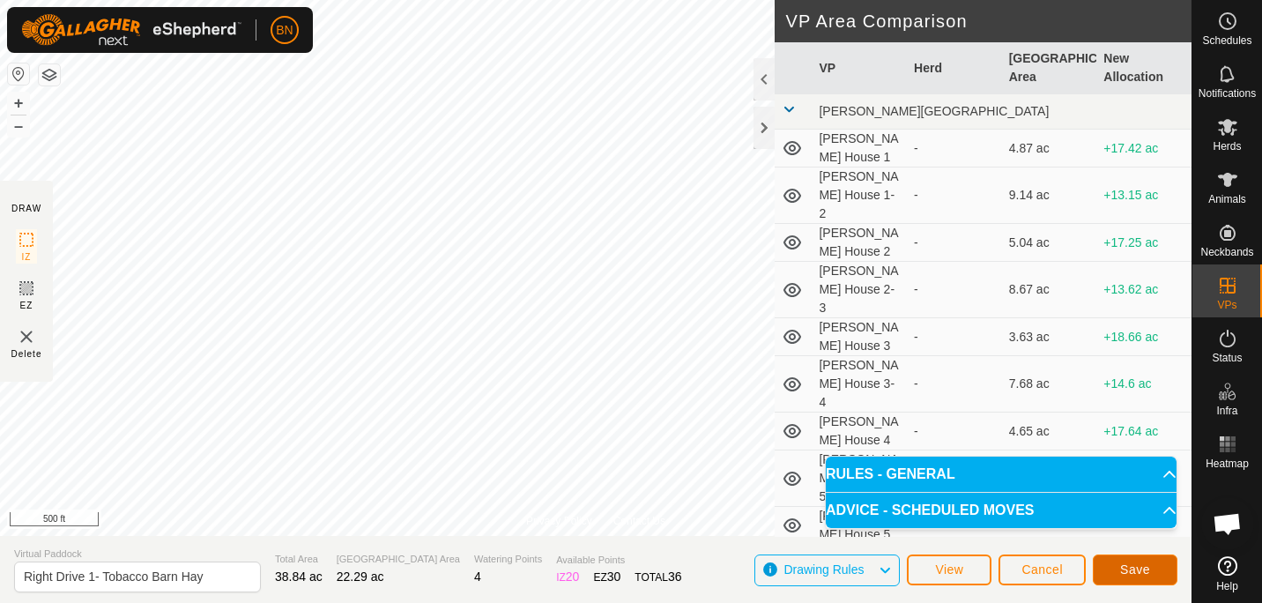
click at [1136, 564] on span "Save" at bounding box center [1135, 569] width 30 height 14
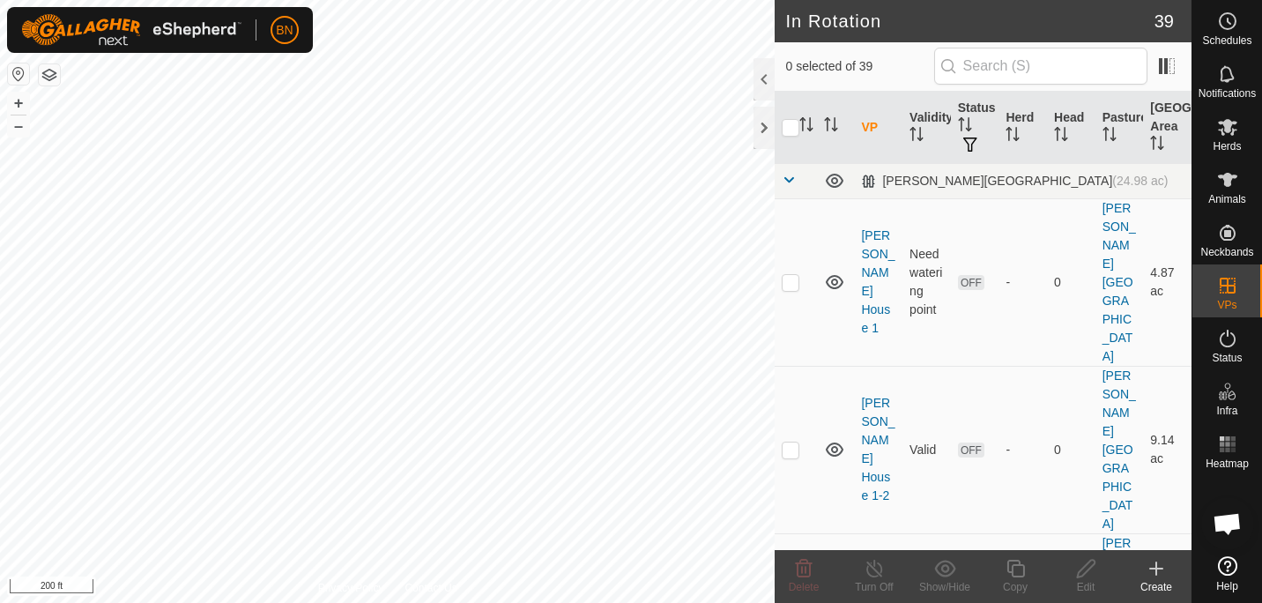
checkbox input "true"
click at [1006, 575] on icon at bounding box center [1016, 568] width 22 height 21
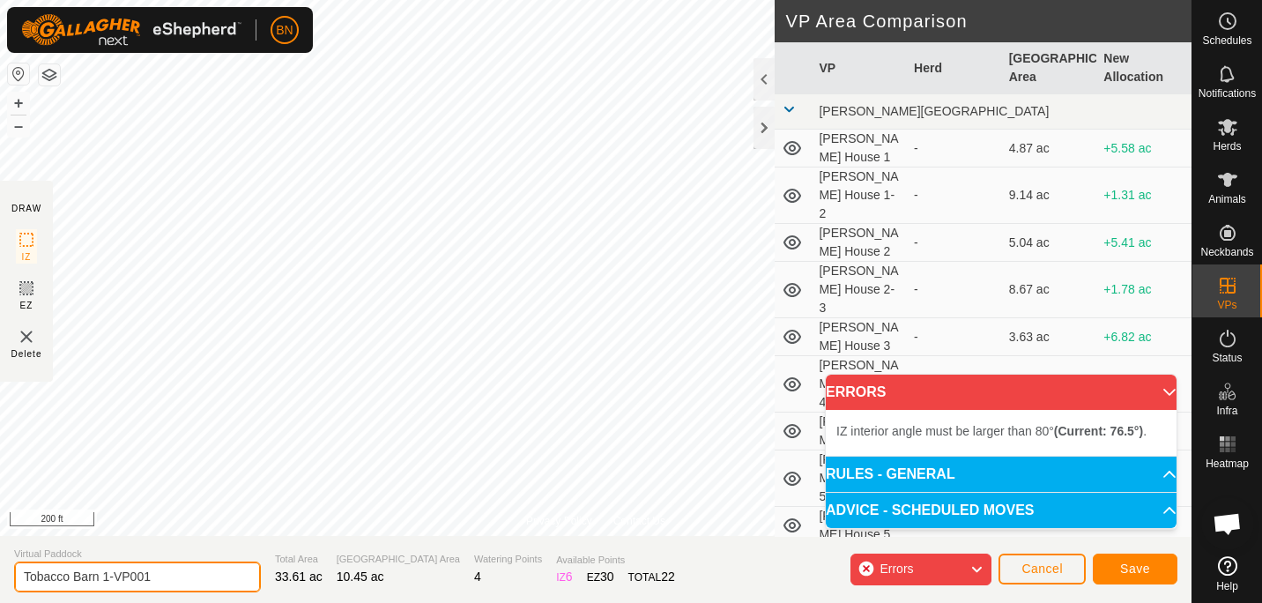
drag, startPoint x: 166, startPoint y: 586, endPoint x: 114, endPoint y: 582, distance: 52.2
click at [114, 582] on input "Tobacco Barn 1-VP001" at bounding box center [137, 576] width 247 height 31
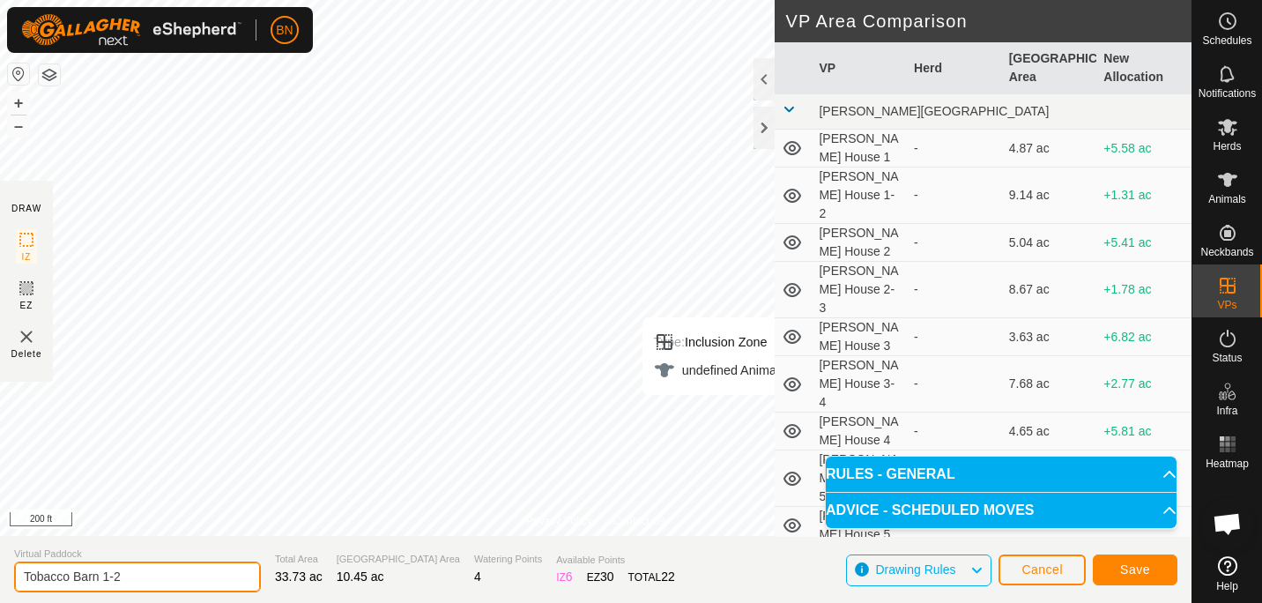
type input "Tobacco Barn 1-2"
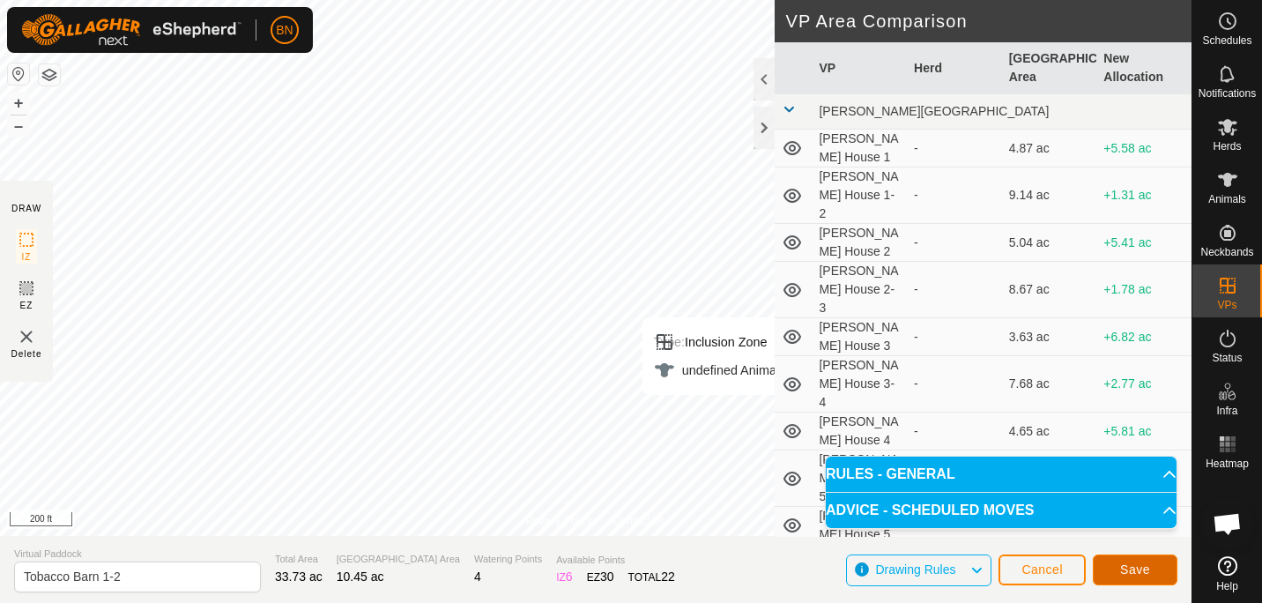
click at [1120, 558] on button "Save" at bounding box center [1135, 569] width 85 height 31
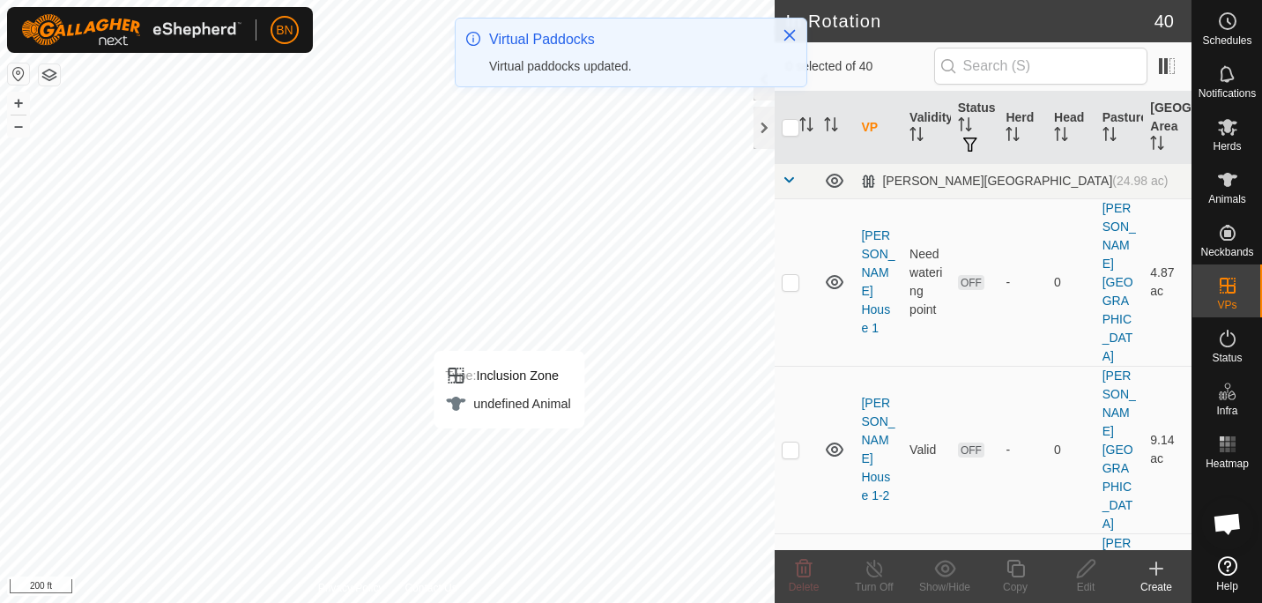
checkbox input "true"
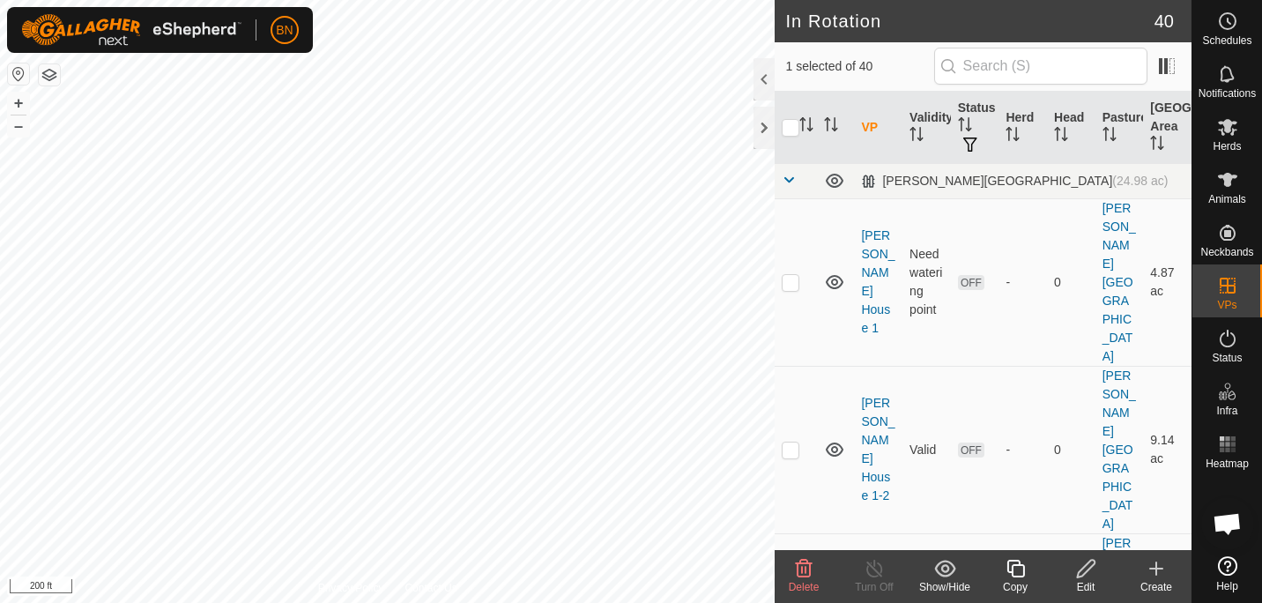
checkbox input "true"
checkbox input "false"
checkbox input "true"
click at [1025, 569] on icon at bounding box center [1016, 568] width 22 height 21
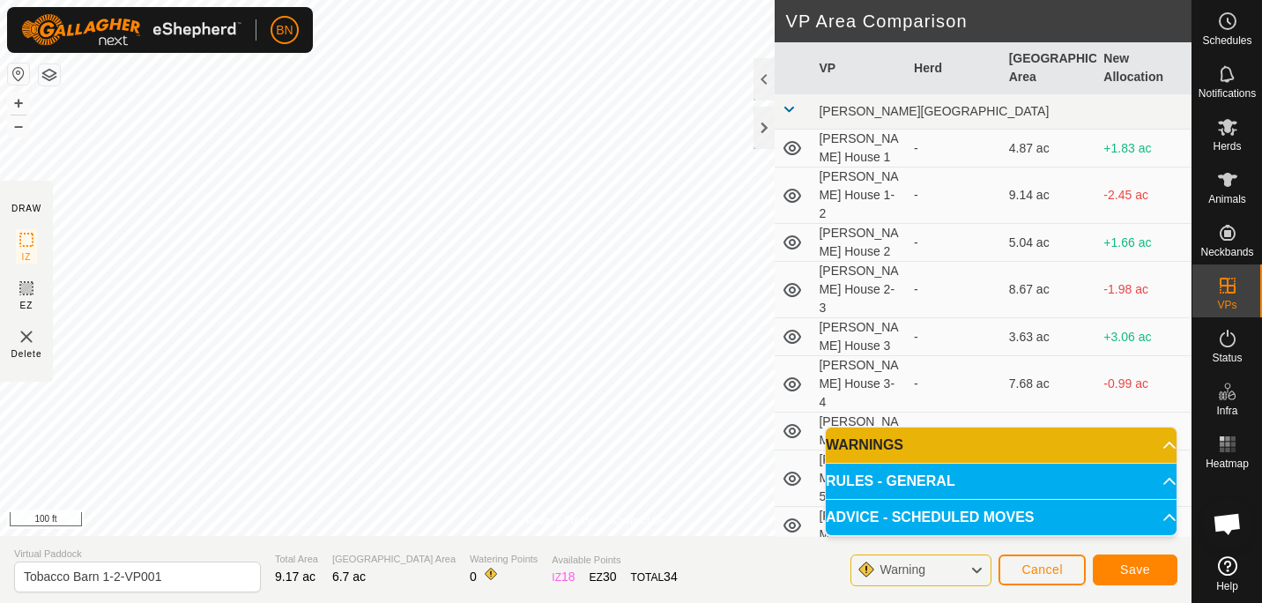
click at [1052, 443] on p-accordion-header "WARNINGS" at bounding box center [1001, 444] width 351 height 35
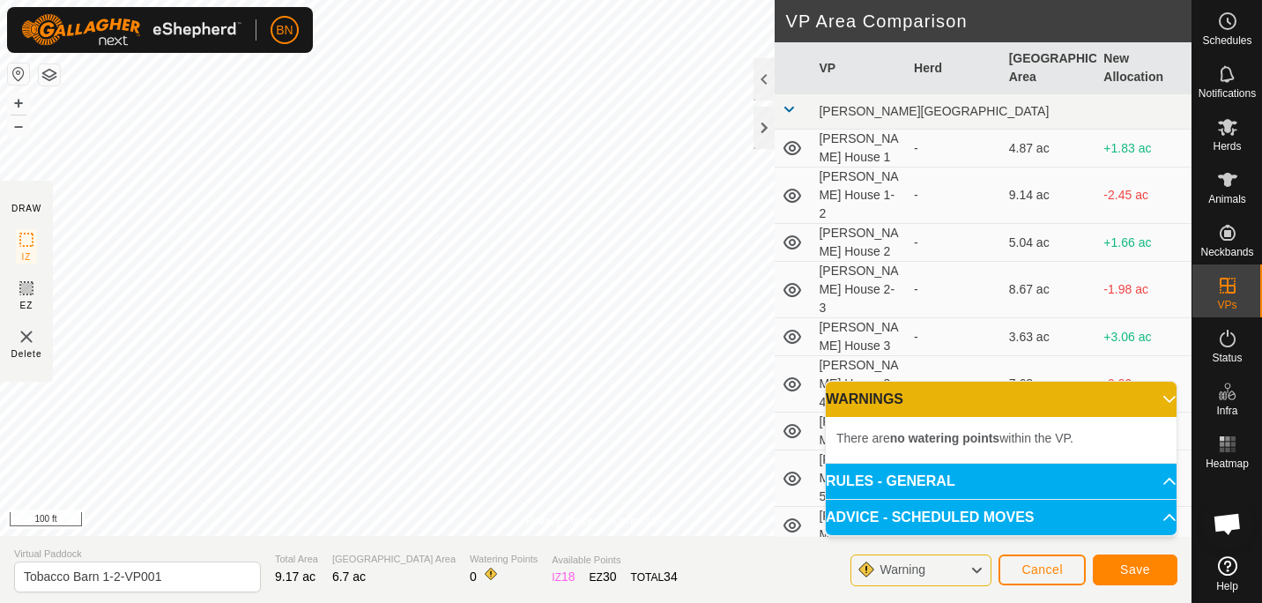
click at [1018, 398] on p-accordion-header "WARNINGS" at bounding box center [1001, 399] width 351 height 35
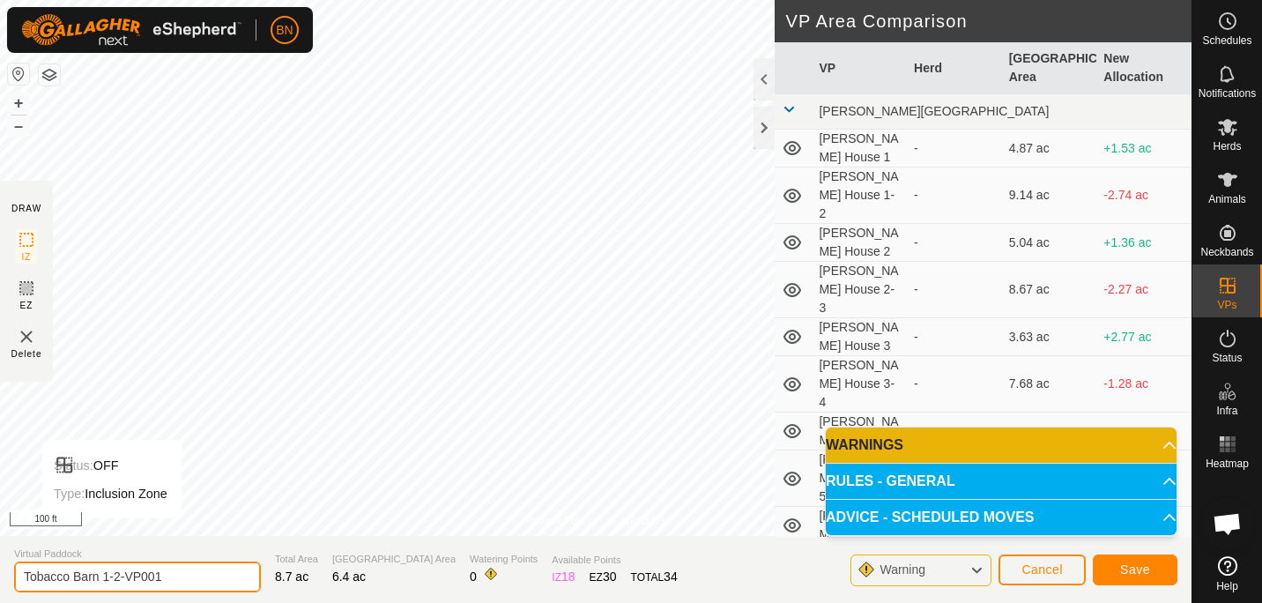
drag, startPoint x: 183, startPoint y: 583, endPoint x: 105, endPoint y: 578, distance: 78.6
click at [105, 578] on input "Tobacco Barn 1-2-VP001" at bounding box center [137, 576] width 247 height 31
type input "Tobacco Barn 2"
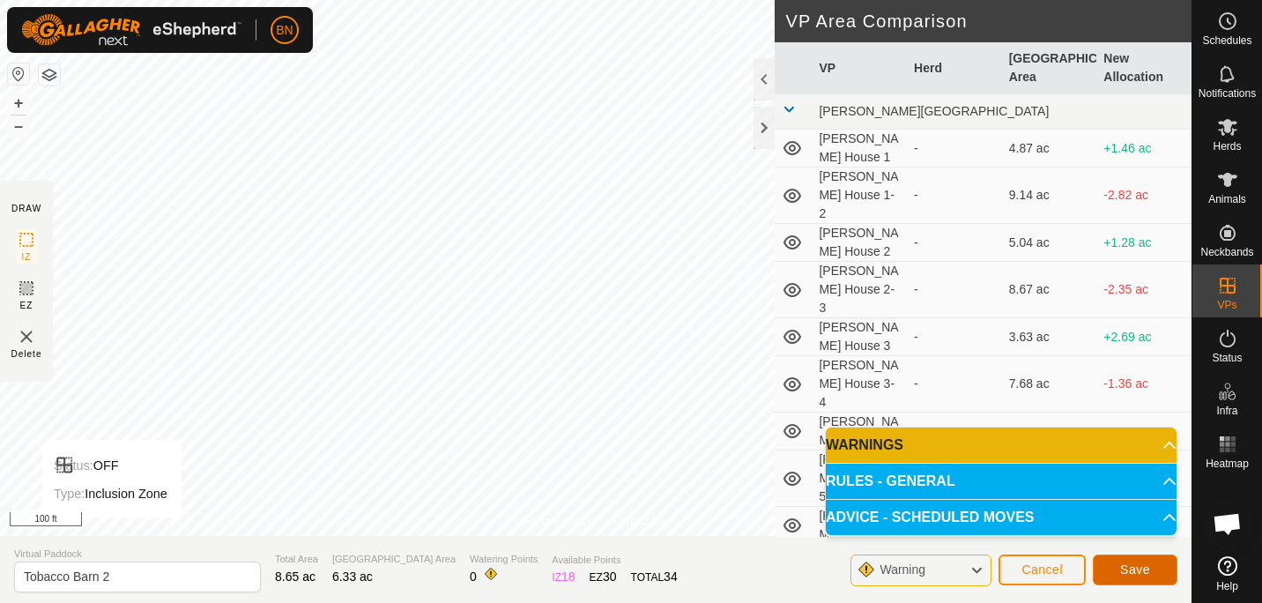
click at [1114, 564] on button "Save" at bounding box center [1135, 569] width 85 height 31
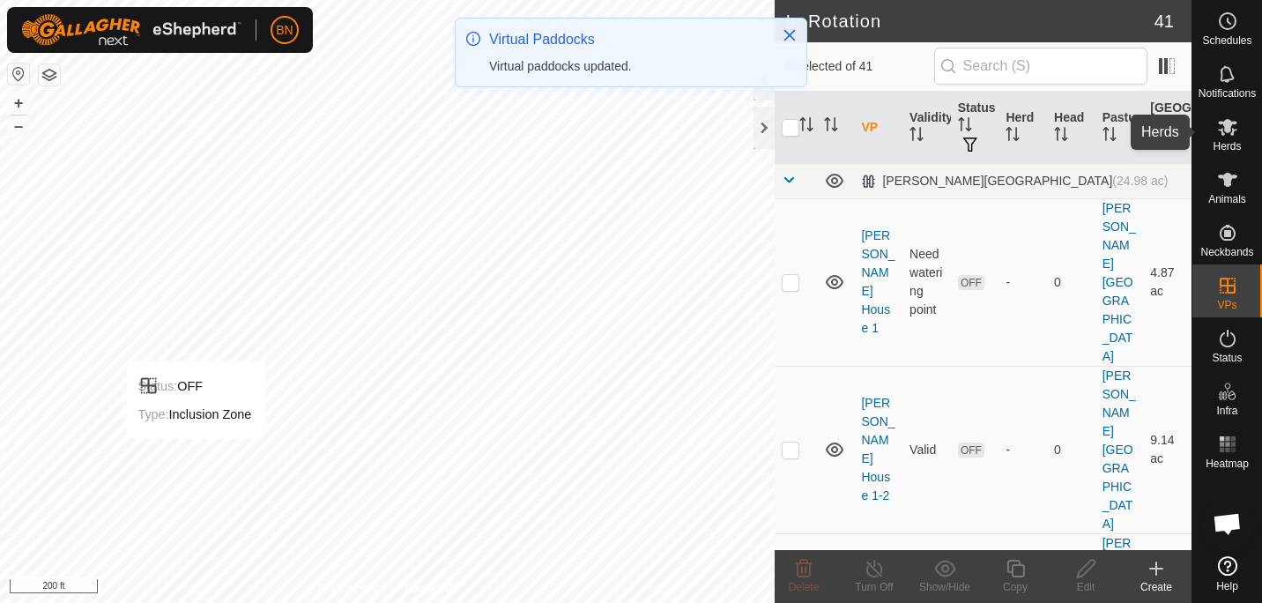
click at [1228, 137] on icon at bounding box center [1227, 126] width 21 height 21
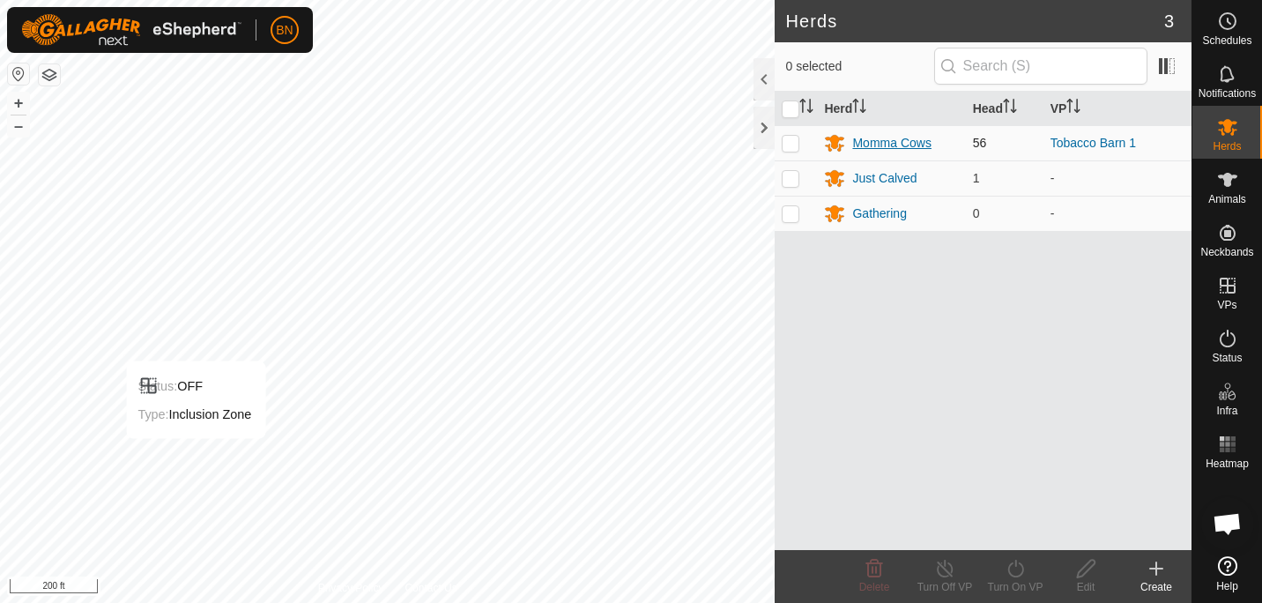
click at [912, 145] on div "Momma Cows" at bounding box center [891, 143] width 78 height 19
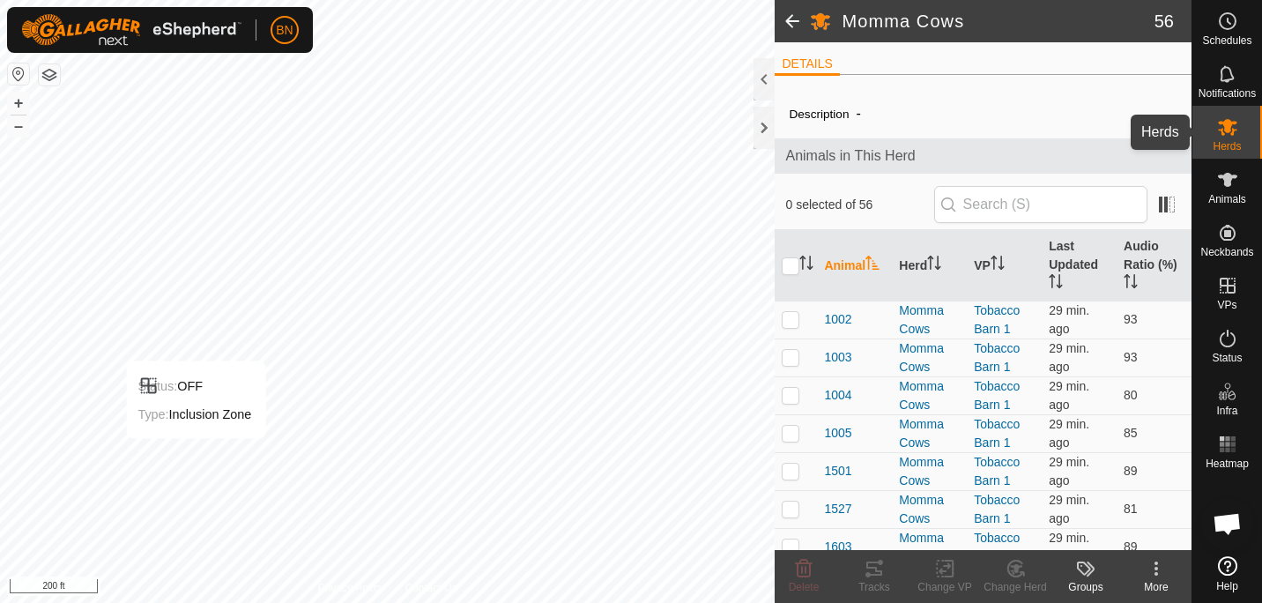
click at [1228, 122] on icon at bounding box center [1227, 127] width 19 height 17
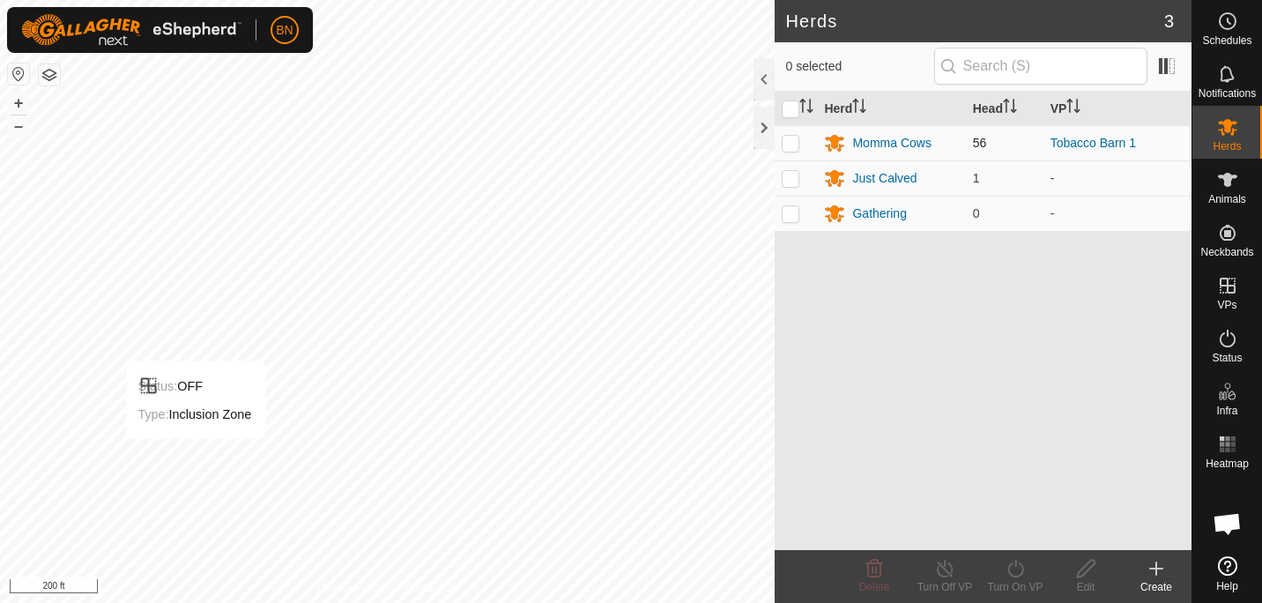
click at [791, 144] on p-checkbox at bounding box center [791, 143] width 18 height 14
checkbox input "true"
click at [1014, 583] on div "Turn On VP" at bounding box center [1015, 587] width 71 height 16
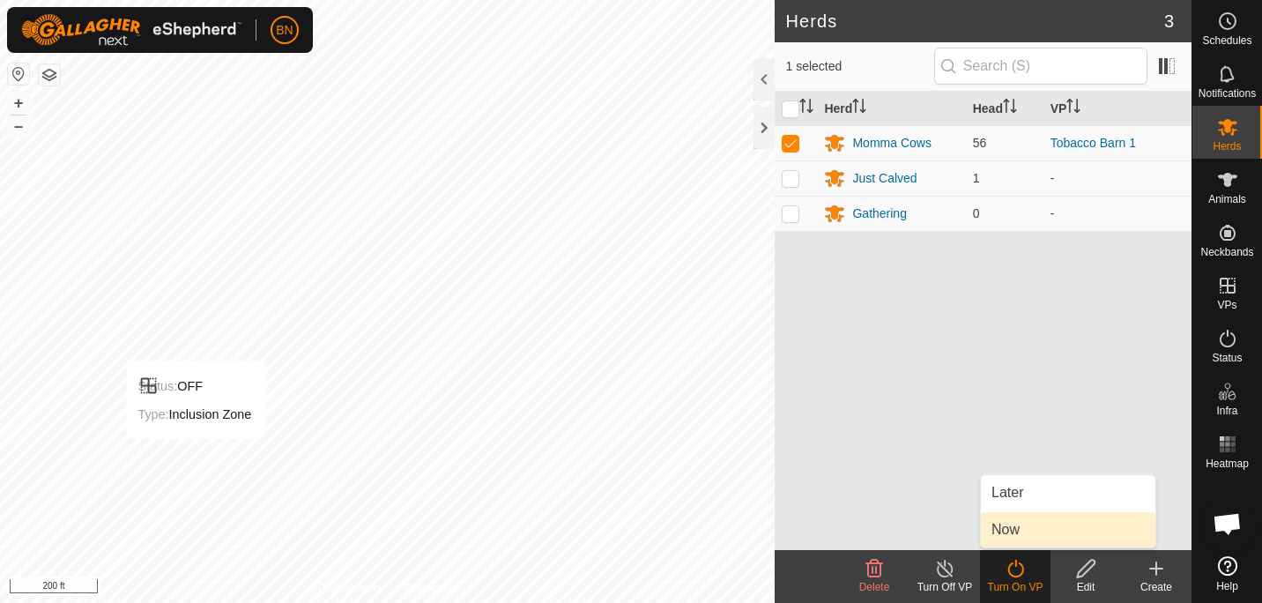
click at [1002, 517] on link "Now" at bounding box center [1068, 529] width 174 height 35
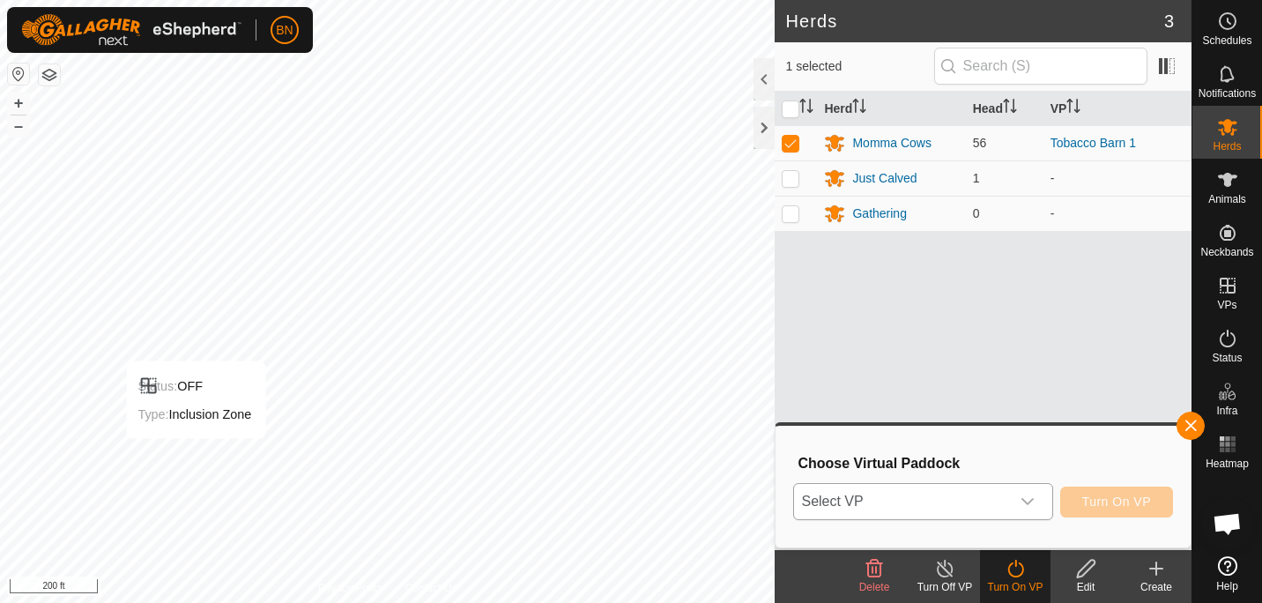
click at [1024, 492] on div "dropdown trigger" at bounding box center [1027, 501] width 35 height 35
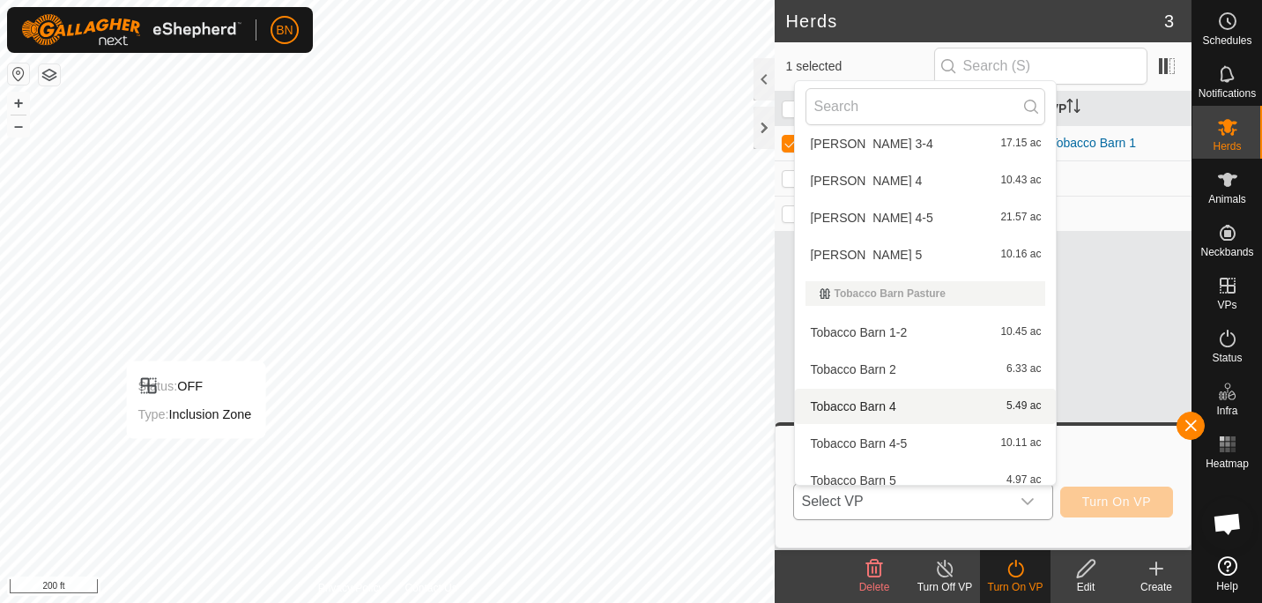
scroll to position [1112, 0]
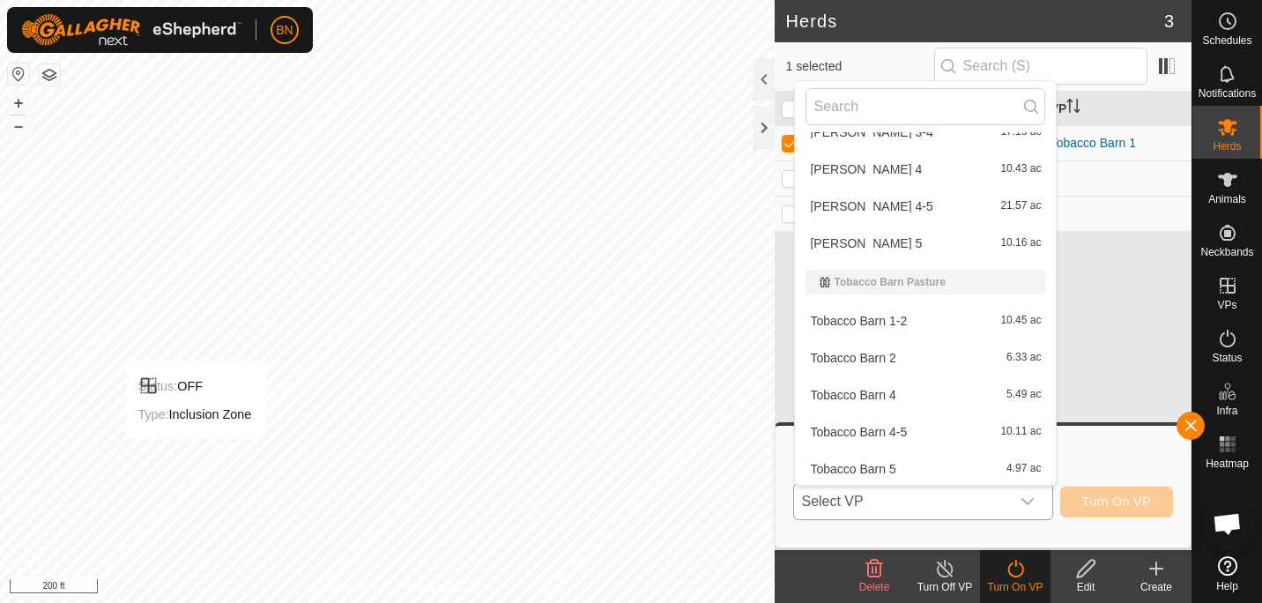
click at [902, 304] on li "Tobacco Barn 1-2 10.45 ac" at bounding box center [925, 320] width 261 height 35
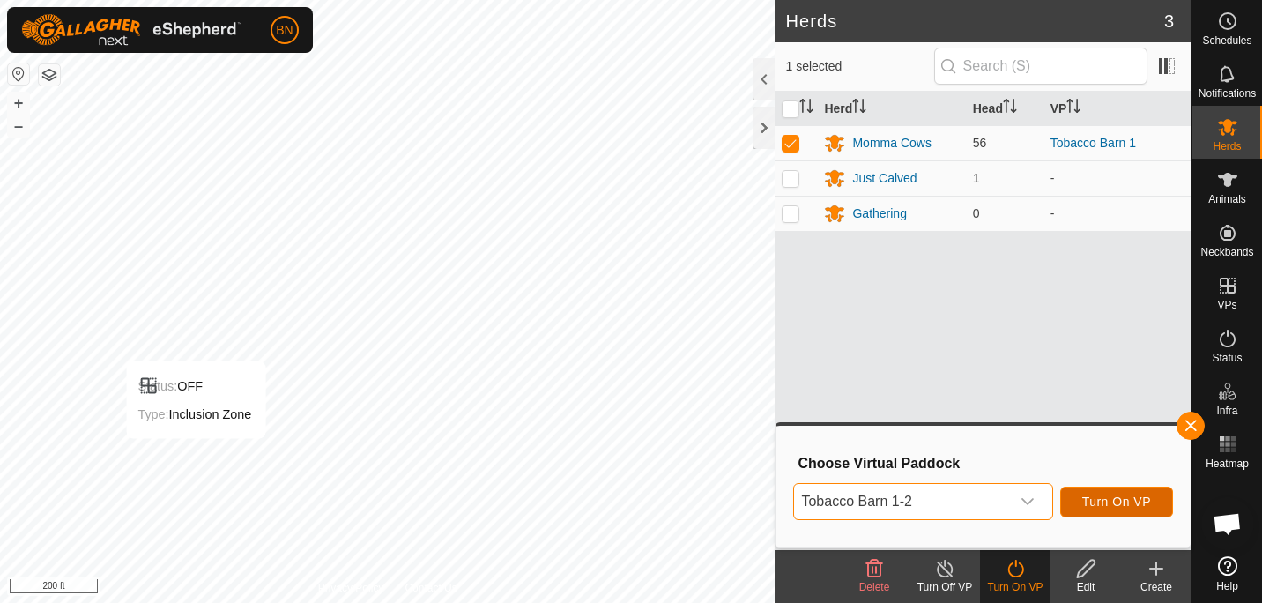
click at [1113, 501] on span "Turn On VP" at bounding box center [1116, 501] width 69 height 14
